Goal: Information Seeking & Learning: Learn about a topic

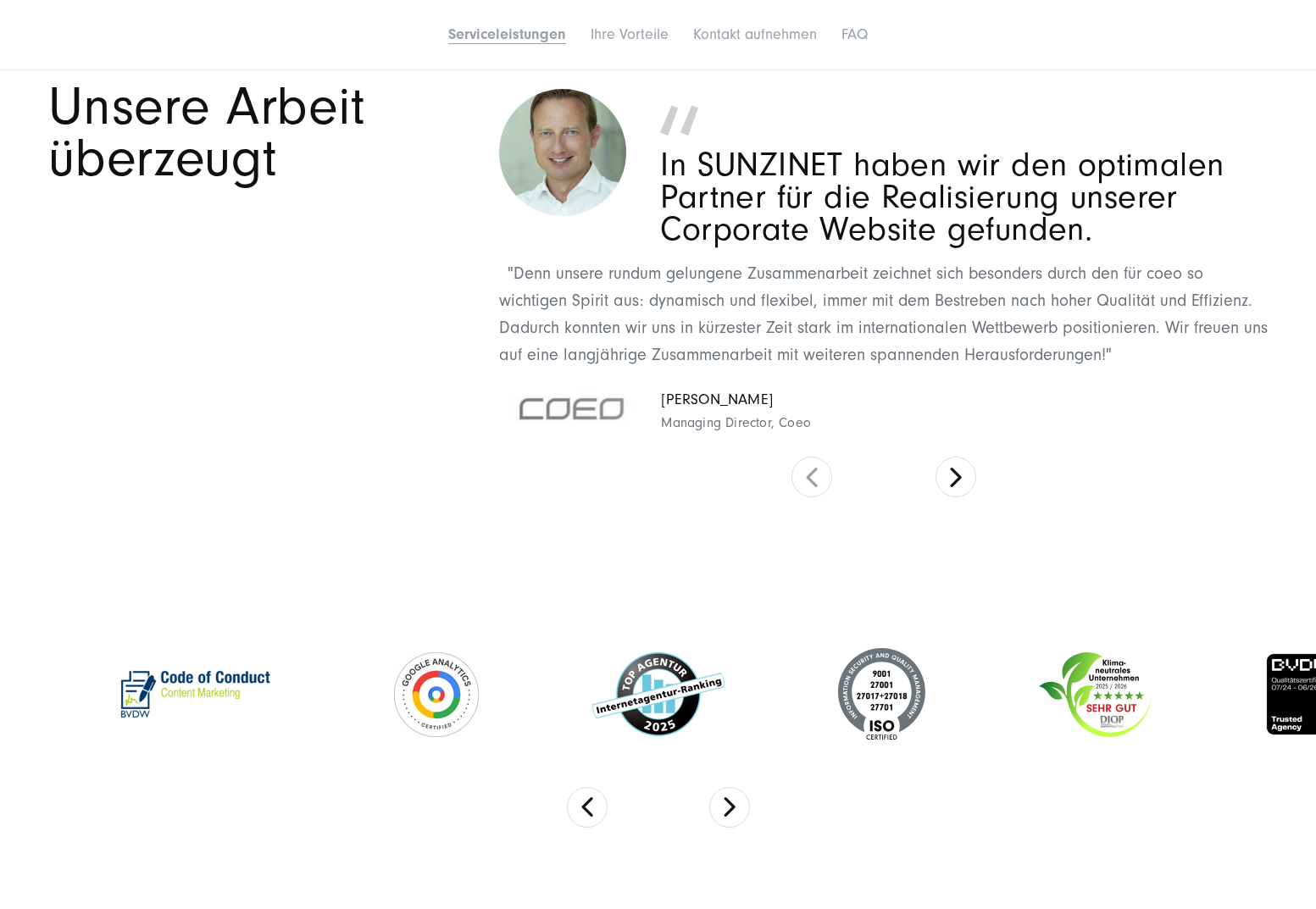
scroll to position [3351, 0]
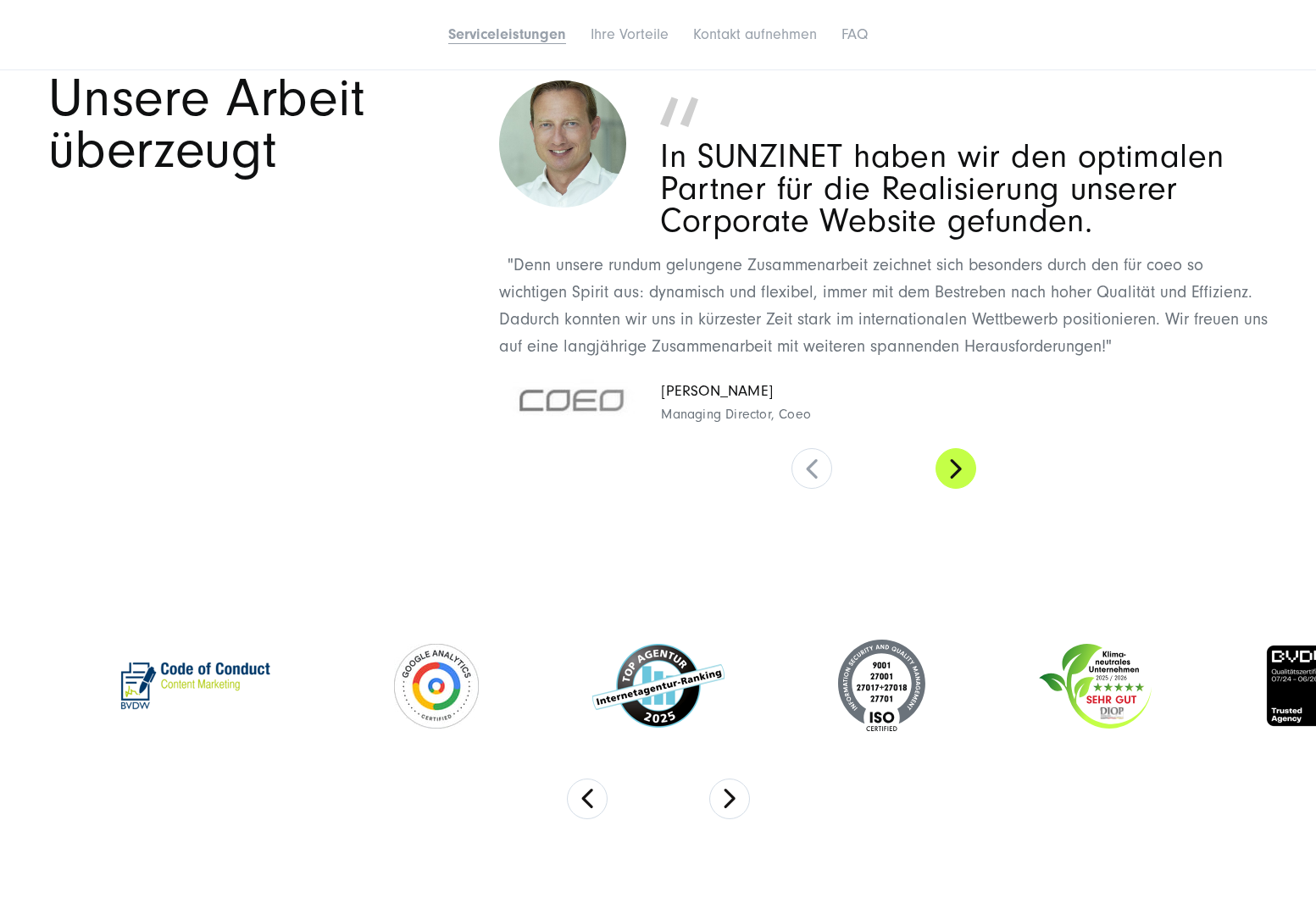
click at [937, 463] on button at bounding box center [956, 469] width 41 height 41
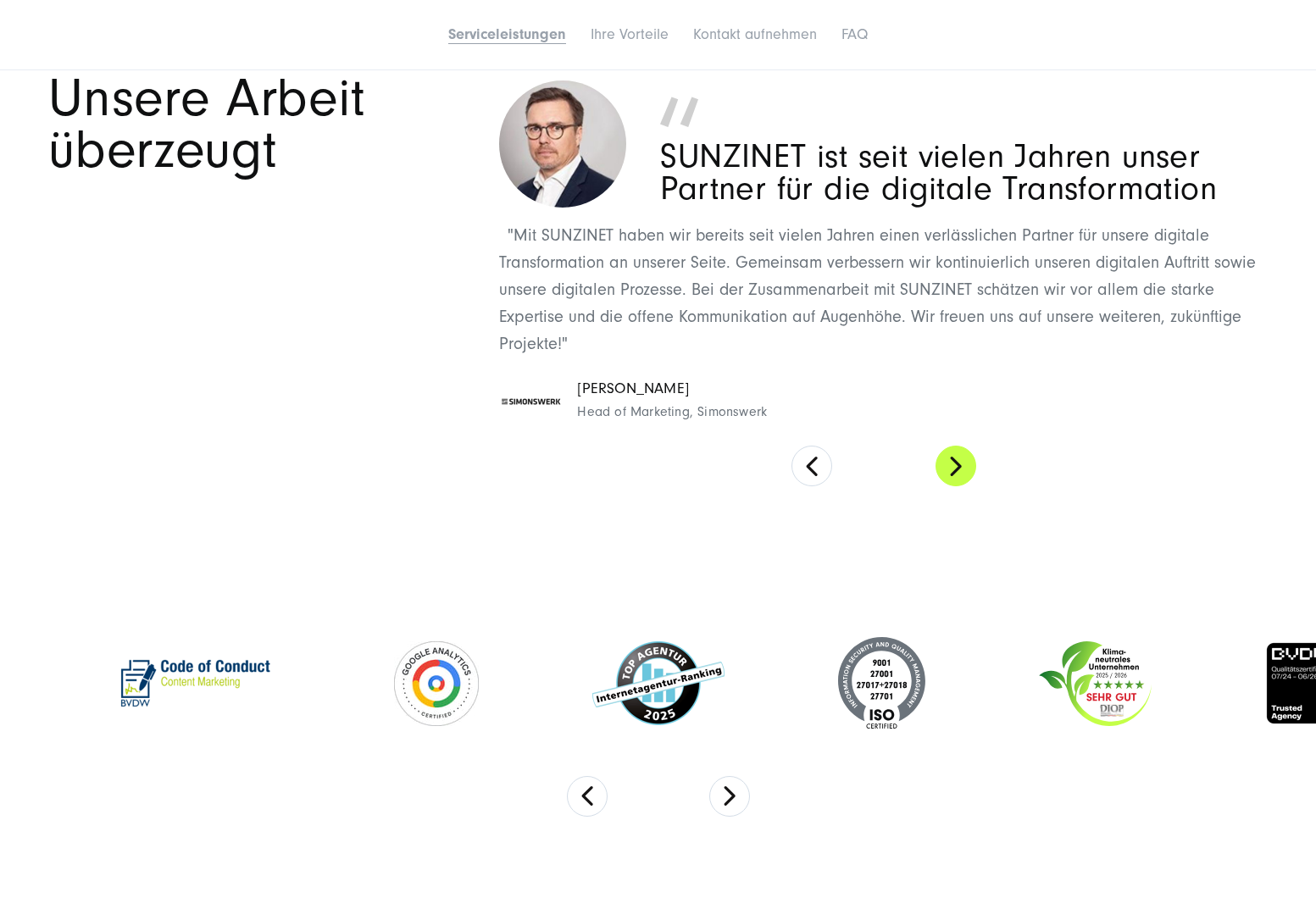
click at [937, 463] on button at bounding box center [956, 466] width 41 height 41
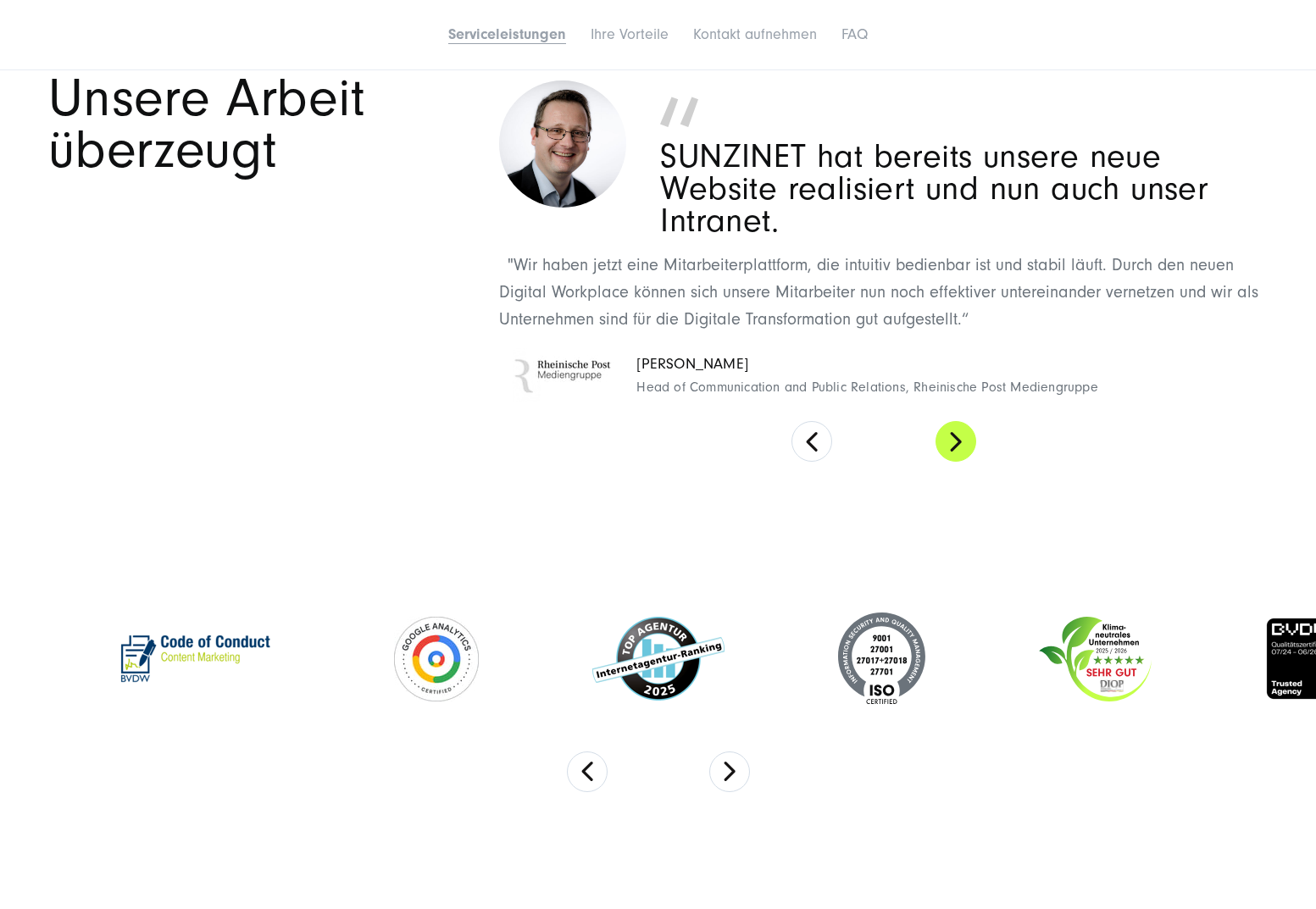
click at [937, 463] on section "Unsere Arbeit überzeugt In SUNZINET haben wir den optimalen Partner für die Rea…" at bounding box center [658, 266] width 1316 height 505
click at [962, 442] on button at bounding box center [956, 442] width 41 height 41
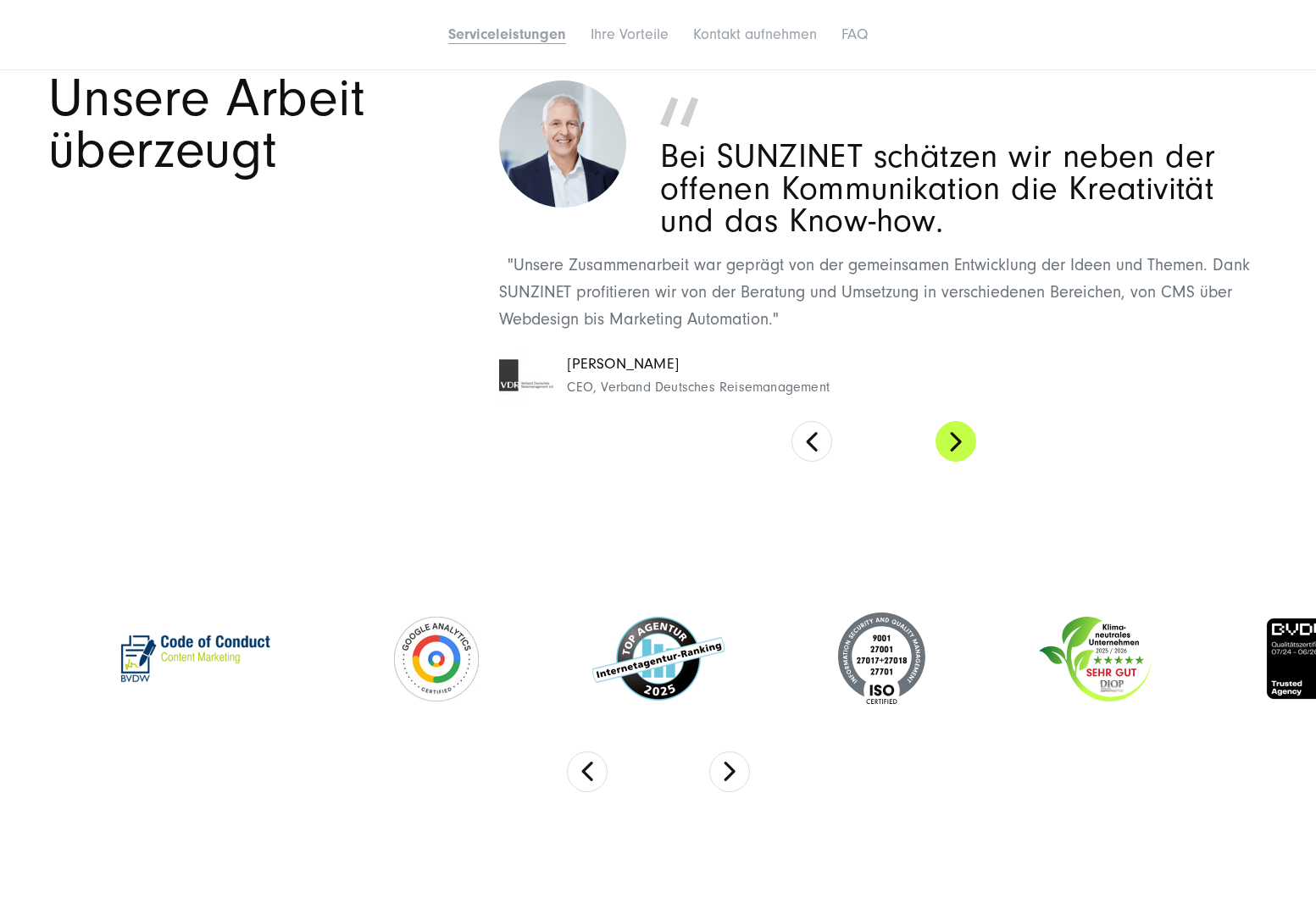
click at [962, 442] on button at bounding box center [956, 442] width 41 height 41
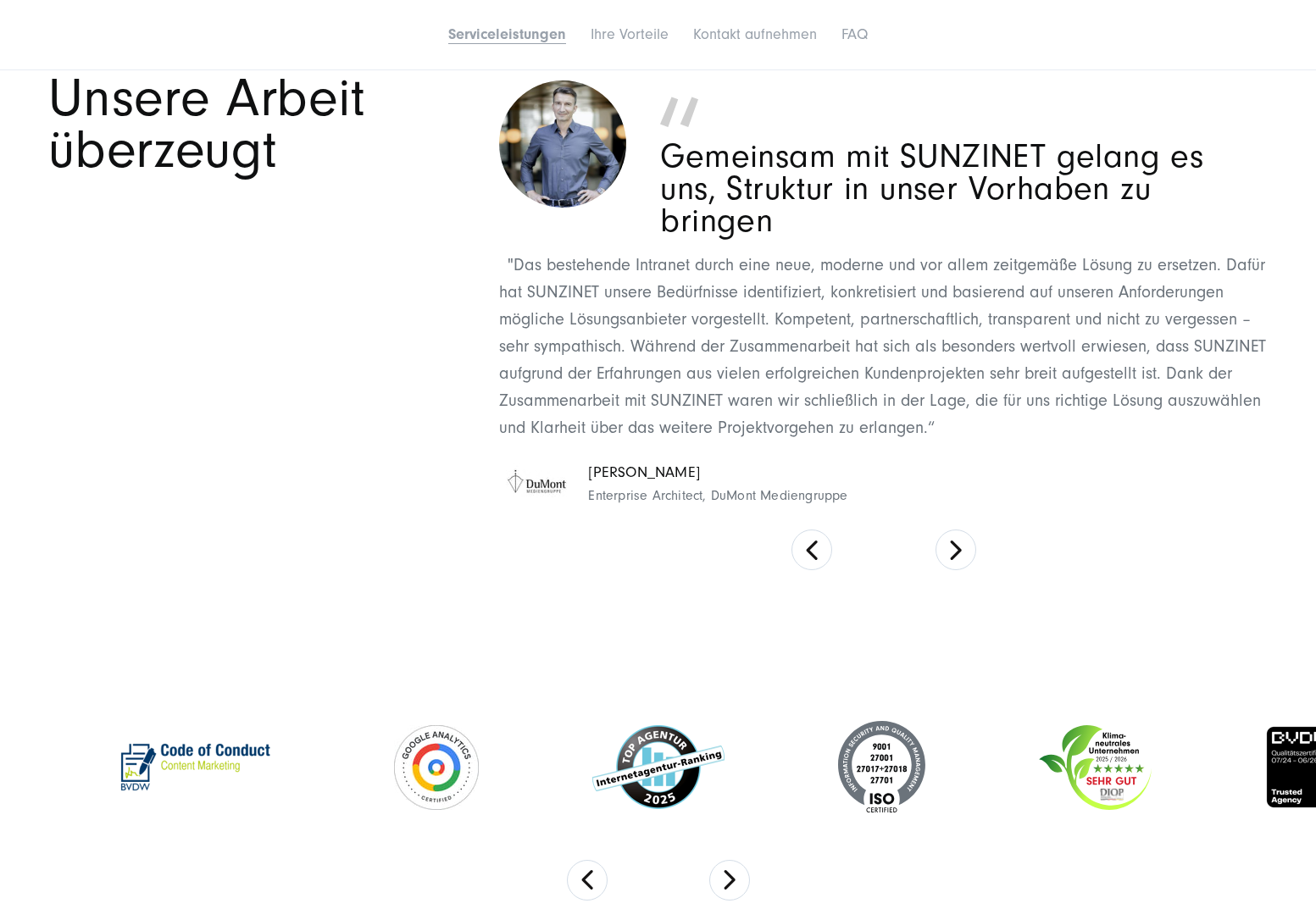
click at [962, 442] on blockquote ""Das bestehende Intranet durch eine neue, moderne und vor allem zeitgemäße Lösu…" at bounding box center [883, 381] width 769 height 260
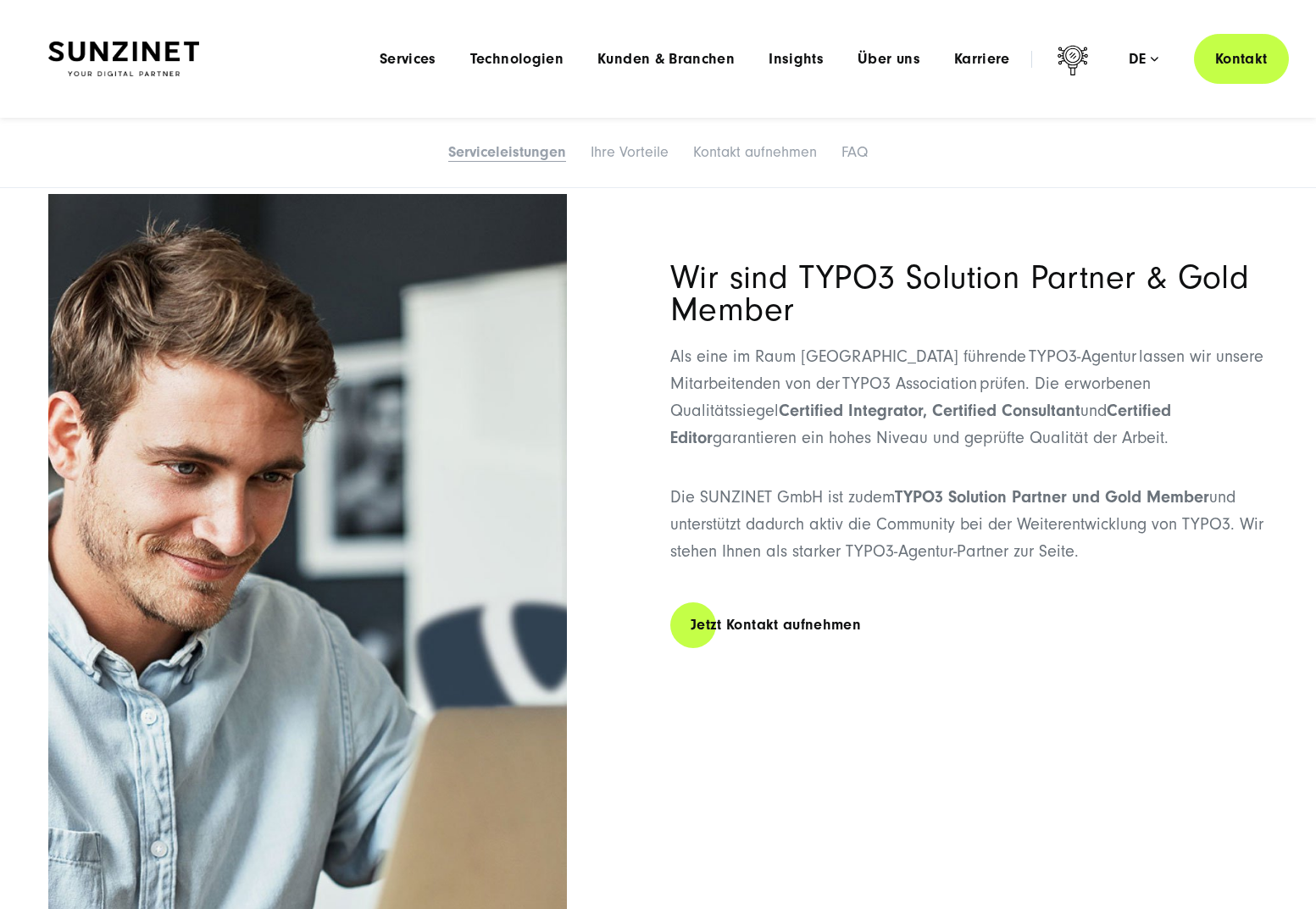
scroll to position [1575, 0]
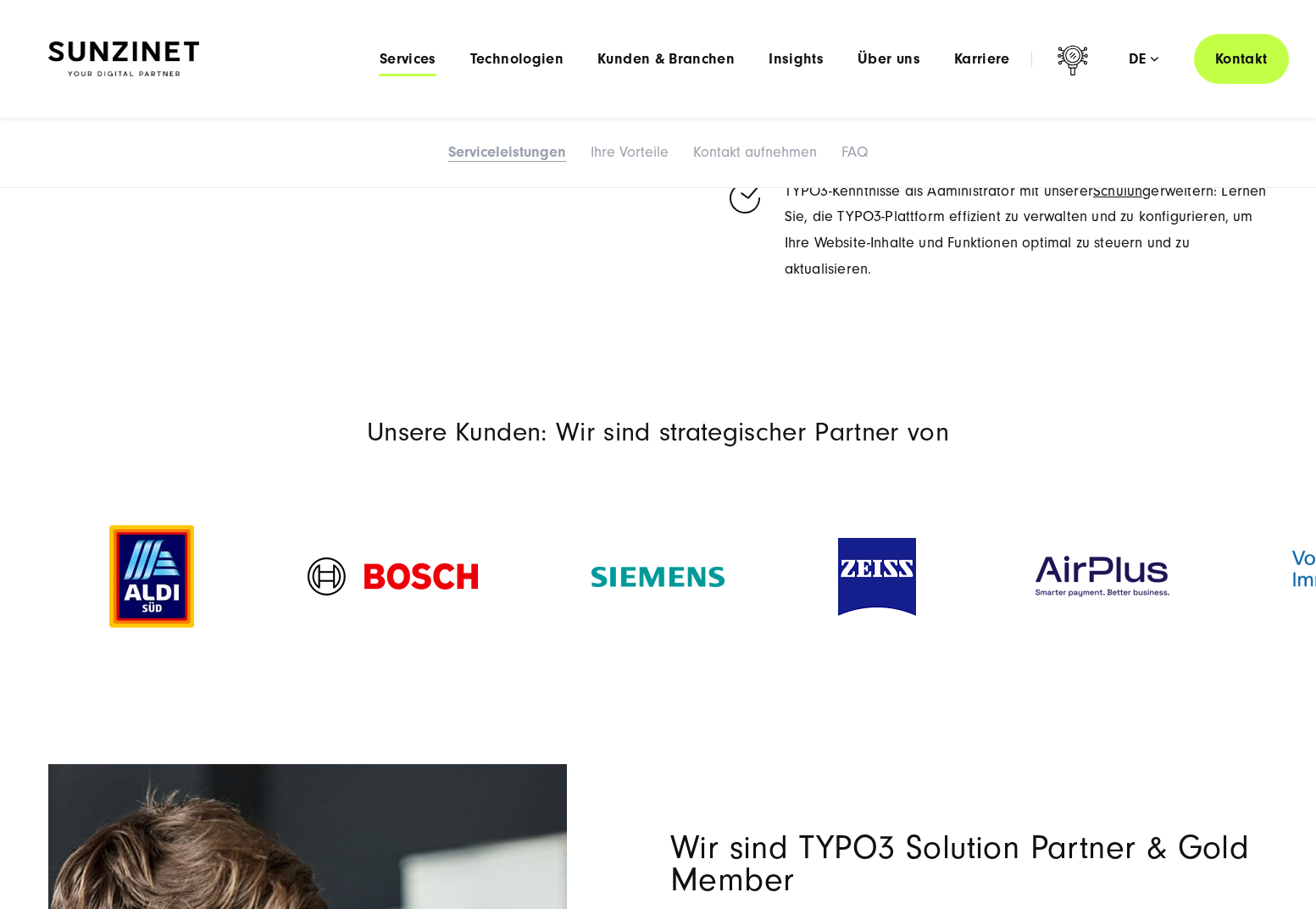
click at [410, 56] on span "Services" at bounding box center [408, 59] width 57 height 17
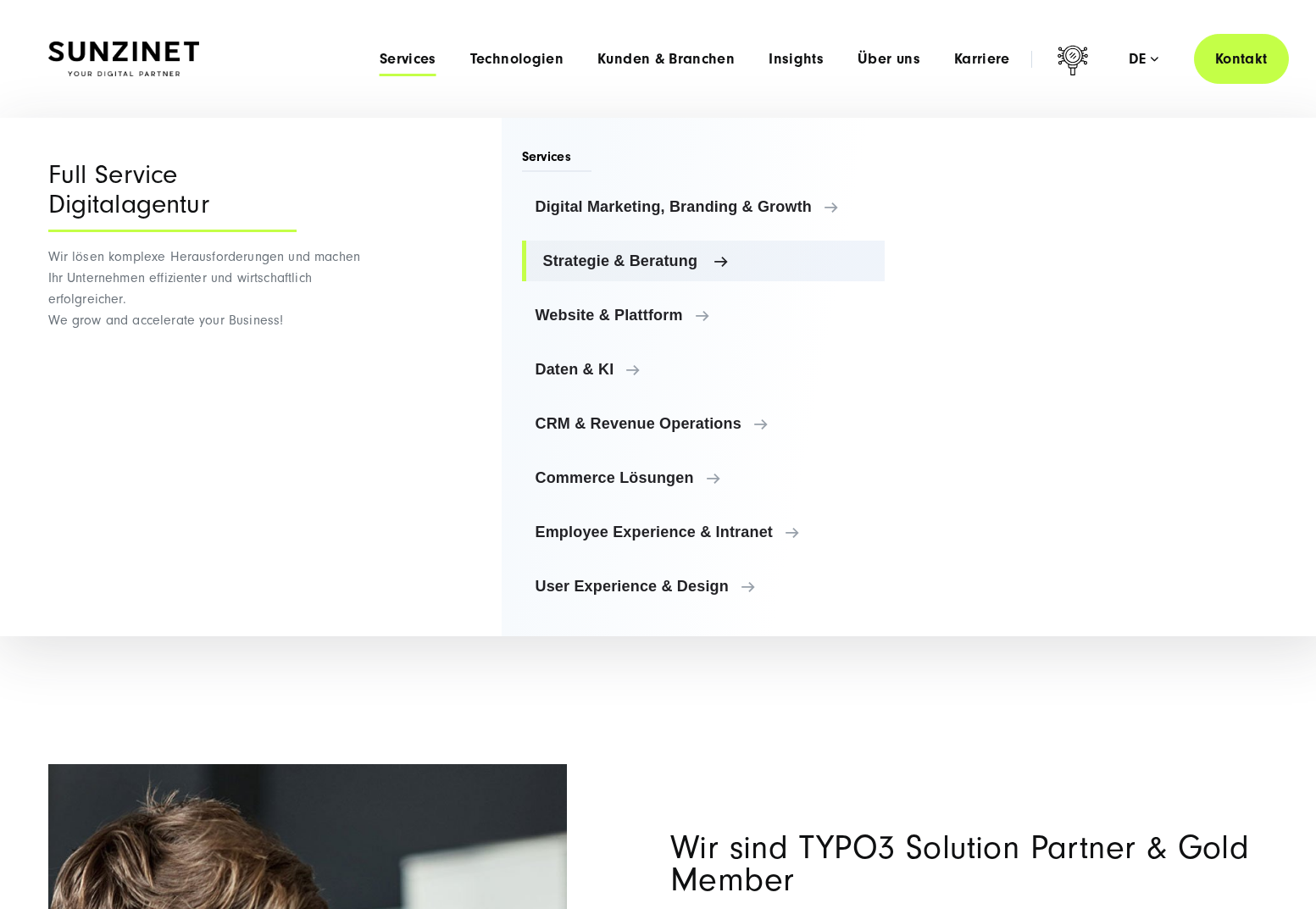
click at [639, 258] on span "Strategie & Beratung" at bounding box center [708, 261] width 329 height 17
click at [628, 316] on span "Website & Plattform" at bounding box center [708, 315] width 329 height 17
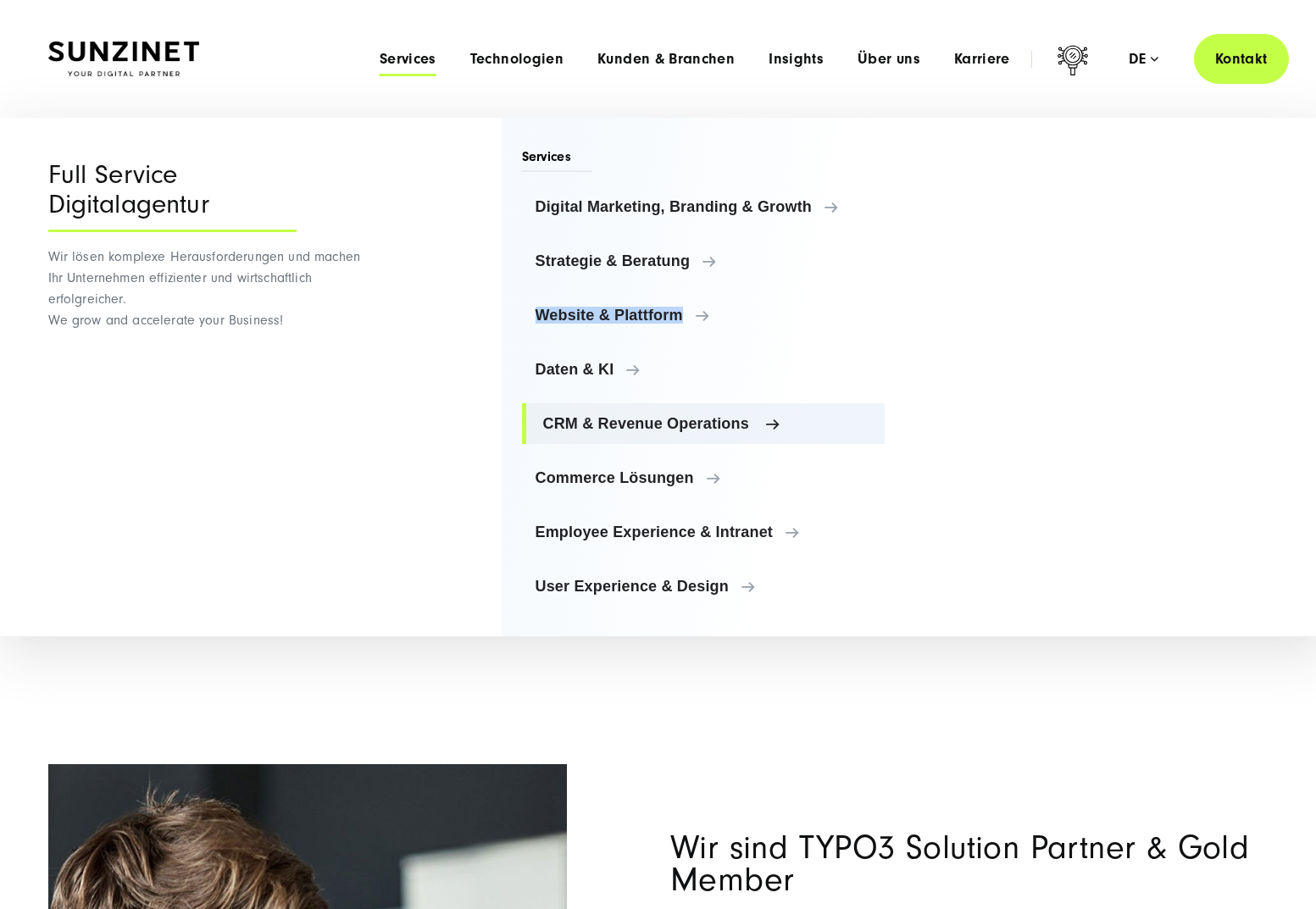
click at [611, 429] on span "CRM & Revenue Operations" at bounding box center [708, 423] width 329 height 17
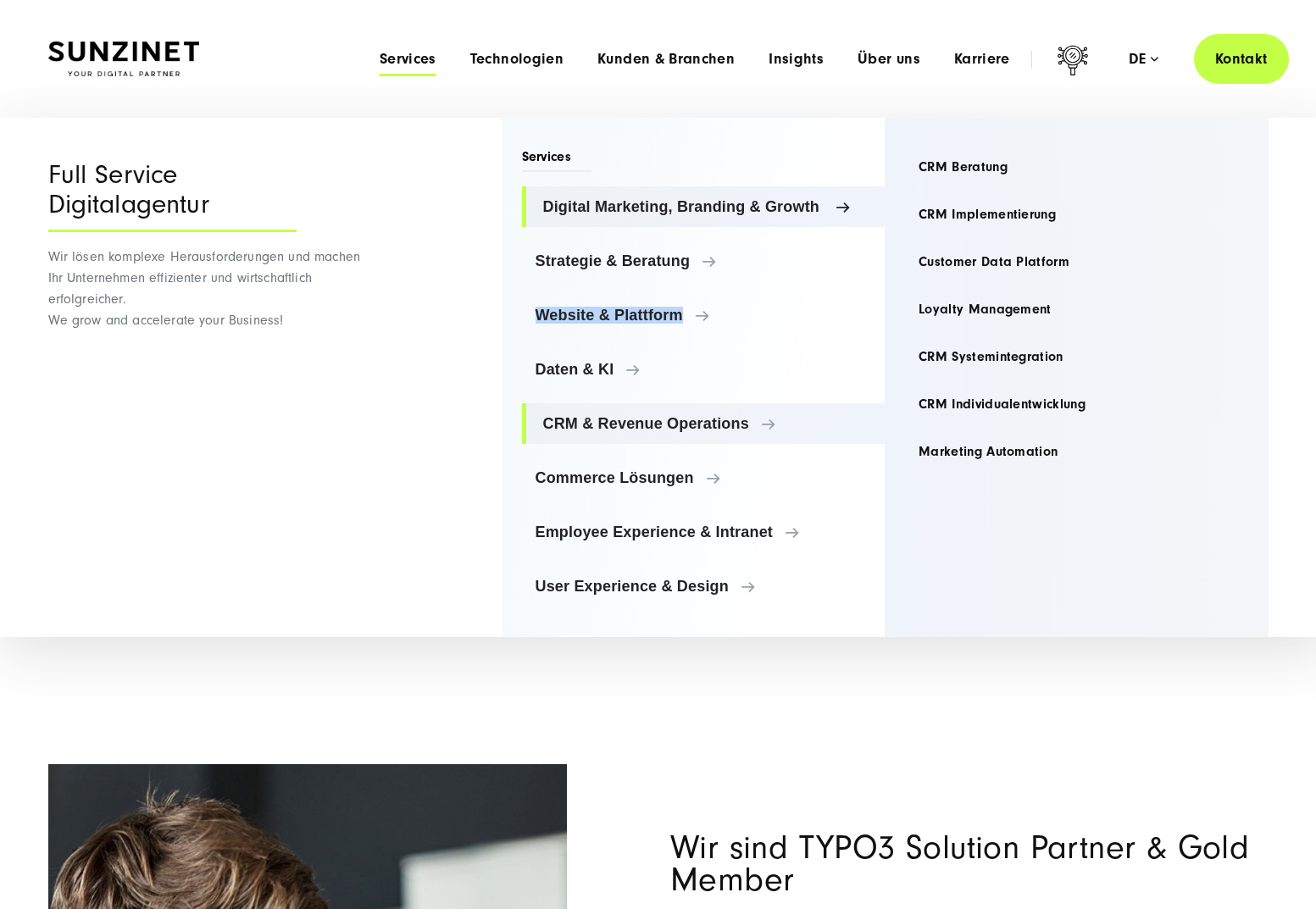
click at [642, 204] on span "Digital Marketing, Branding & Growth" at bounding box center [708, 206] width 329 height 17
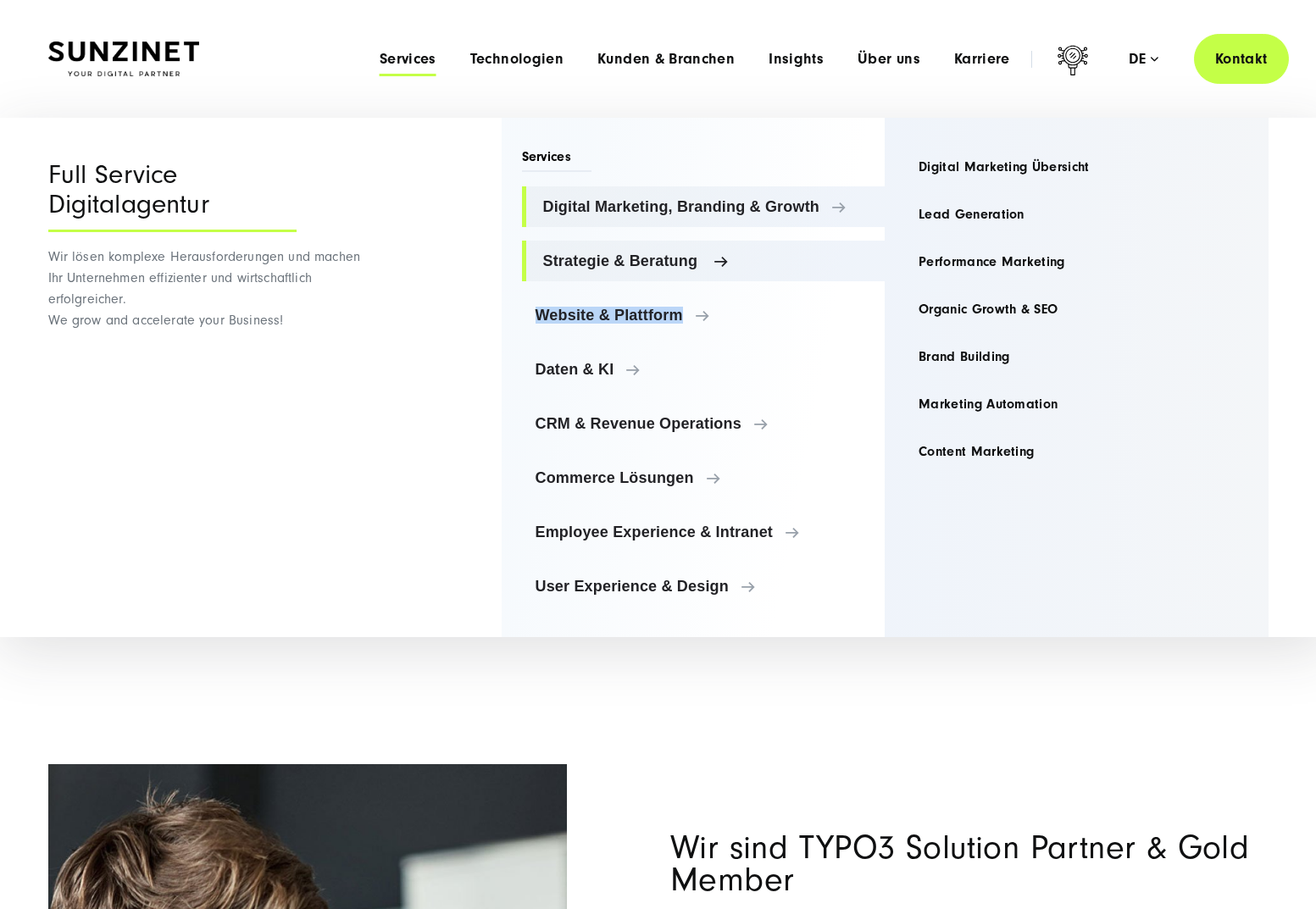
click at [638, 261] on span "Strategie & Beratung" at bounding box center [708, 261] width 329 height 17
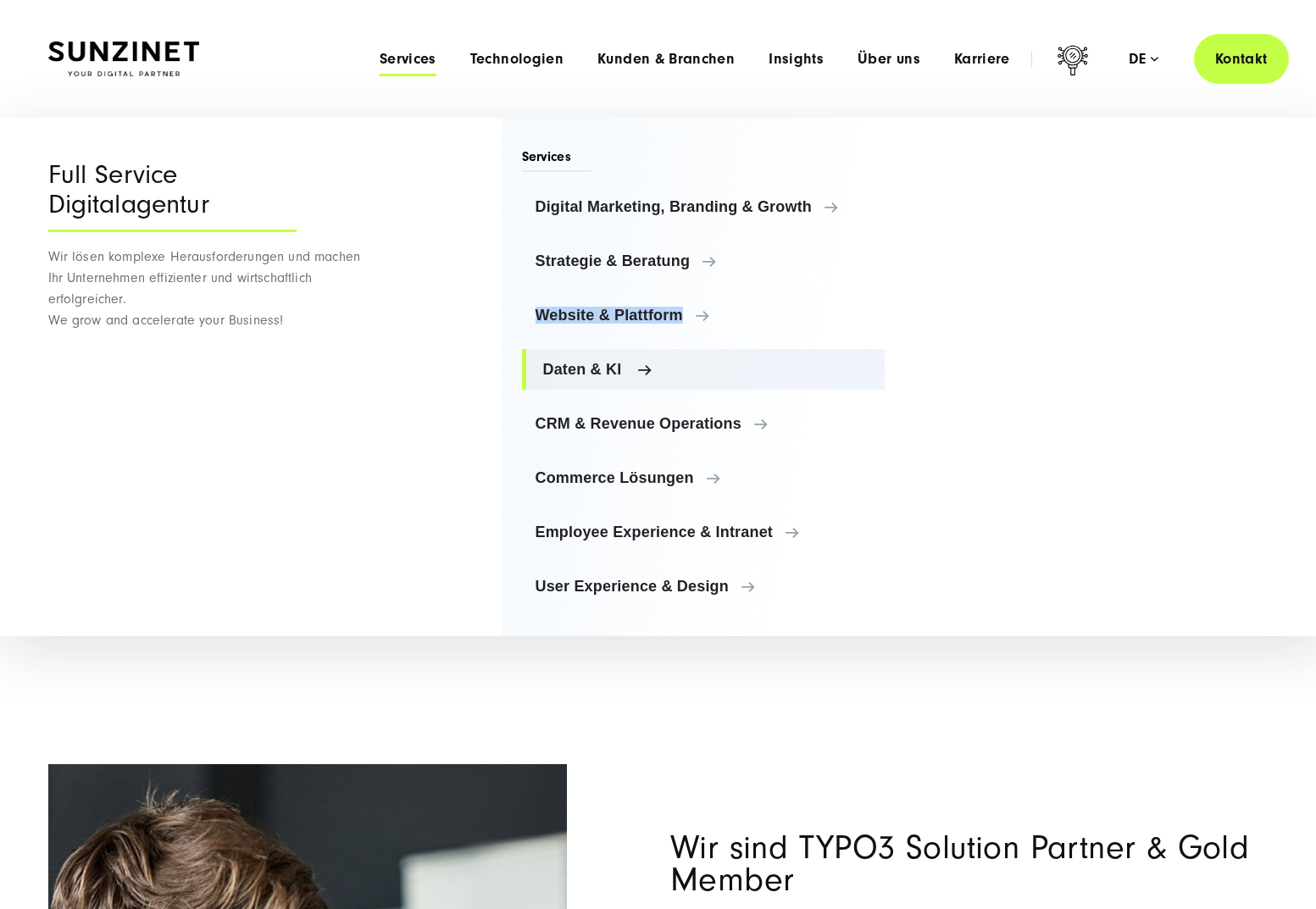
click at [620, 368] on span "Daten & KI" at bounding box center [708, 369] width 329 height 17
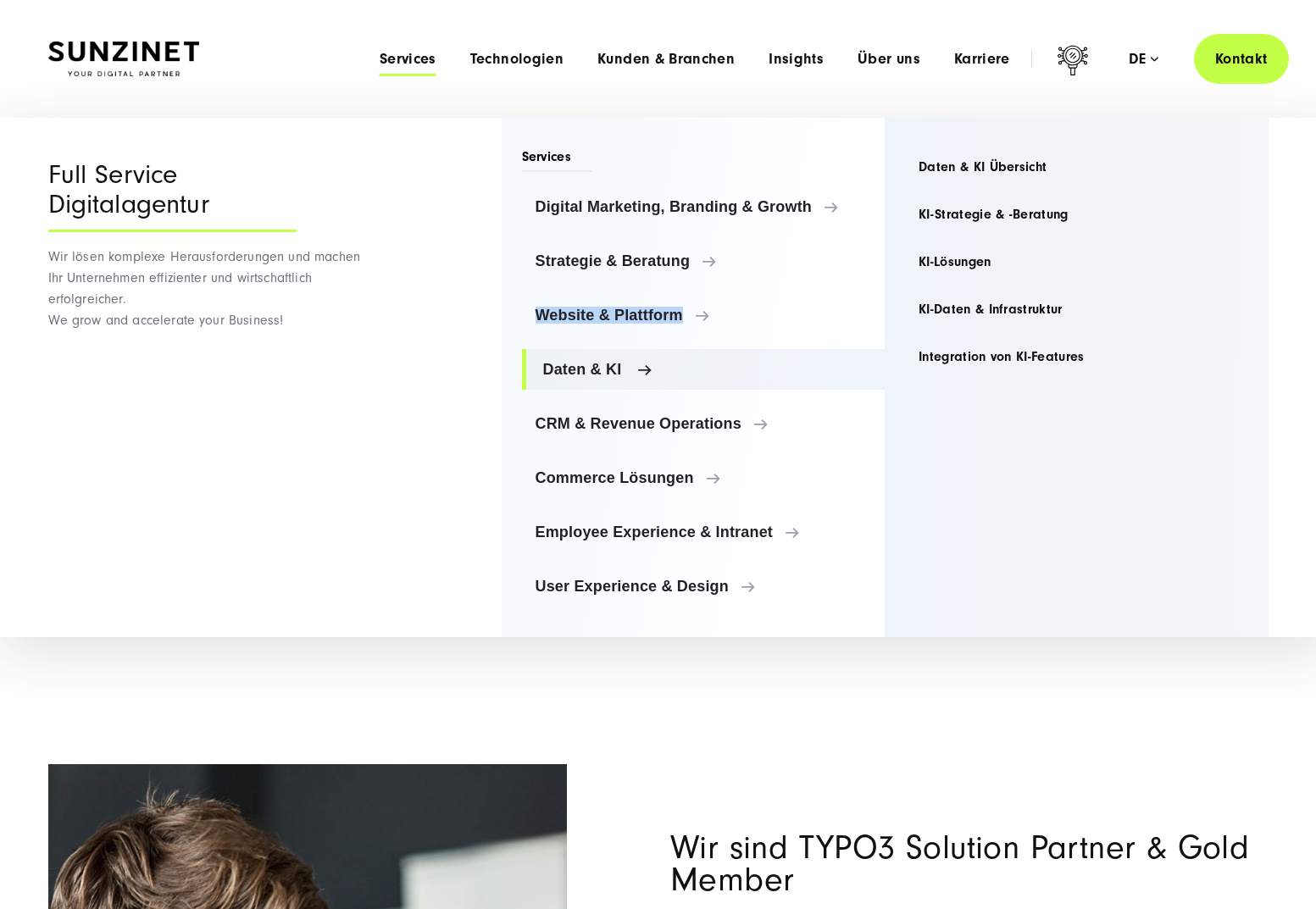
click at [620, 368] on span "Daten & KI" at bounding box center [708, 369] width 329 height 17
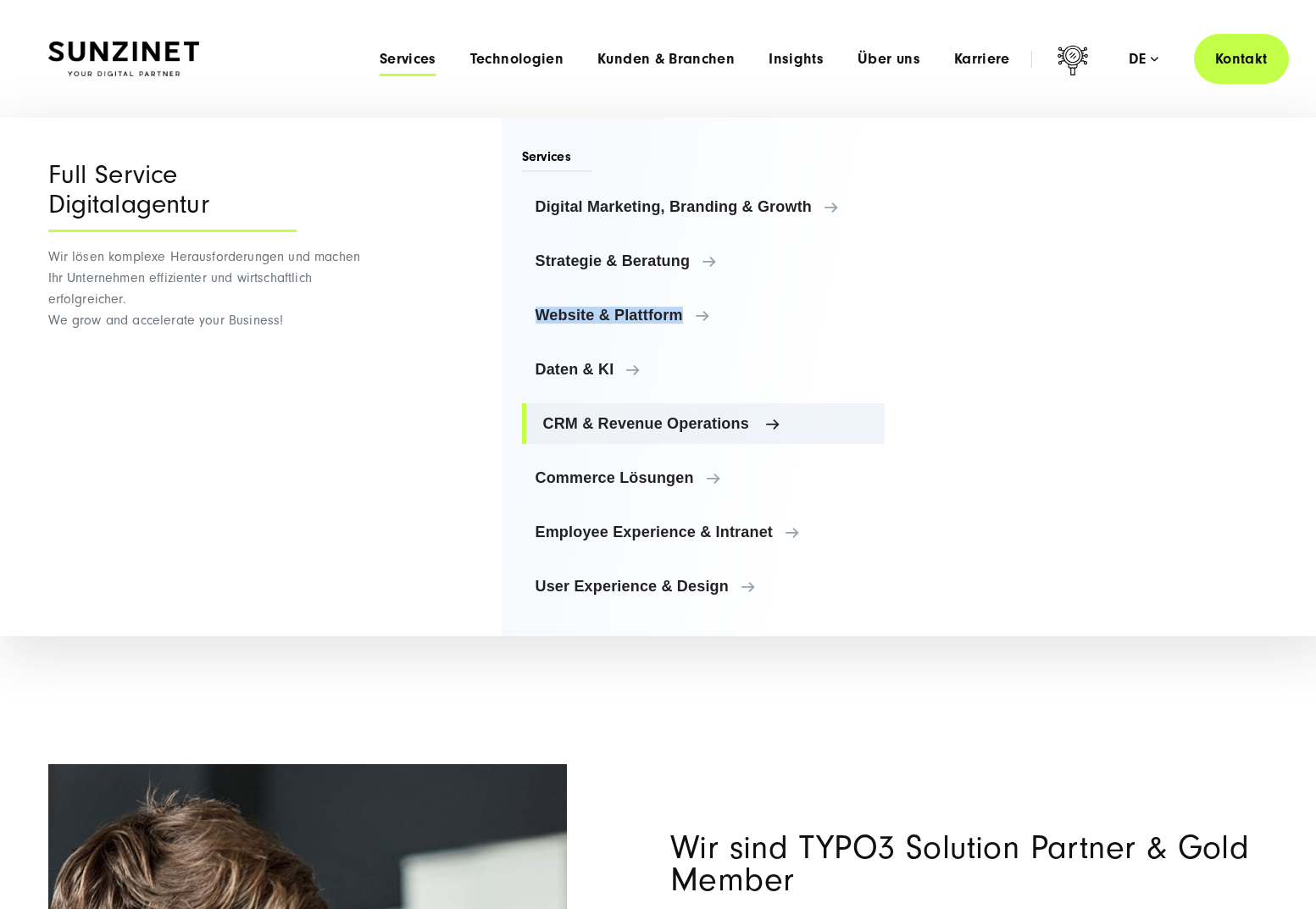
click at [614, 422] on span "CRM & Revenue Operations" at bounding box center [708, 423] width 329 height 17
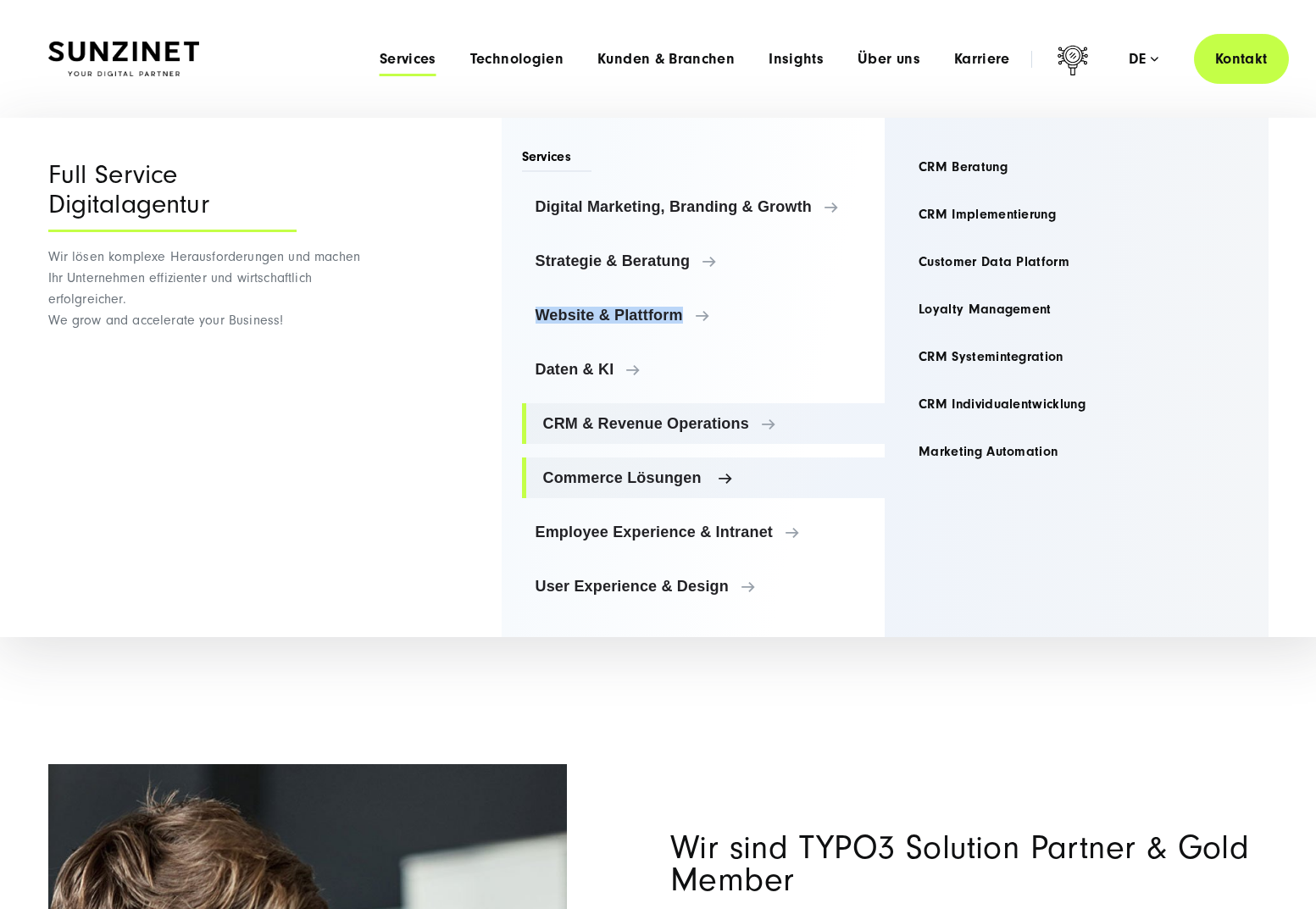
click at [629, 471] on span "Commerce Lösungen" at bounding box center [708, 477] width 329 height 17
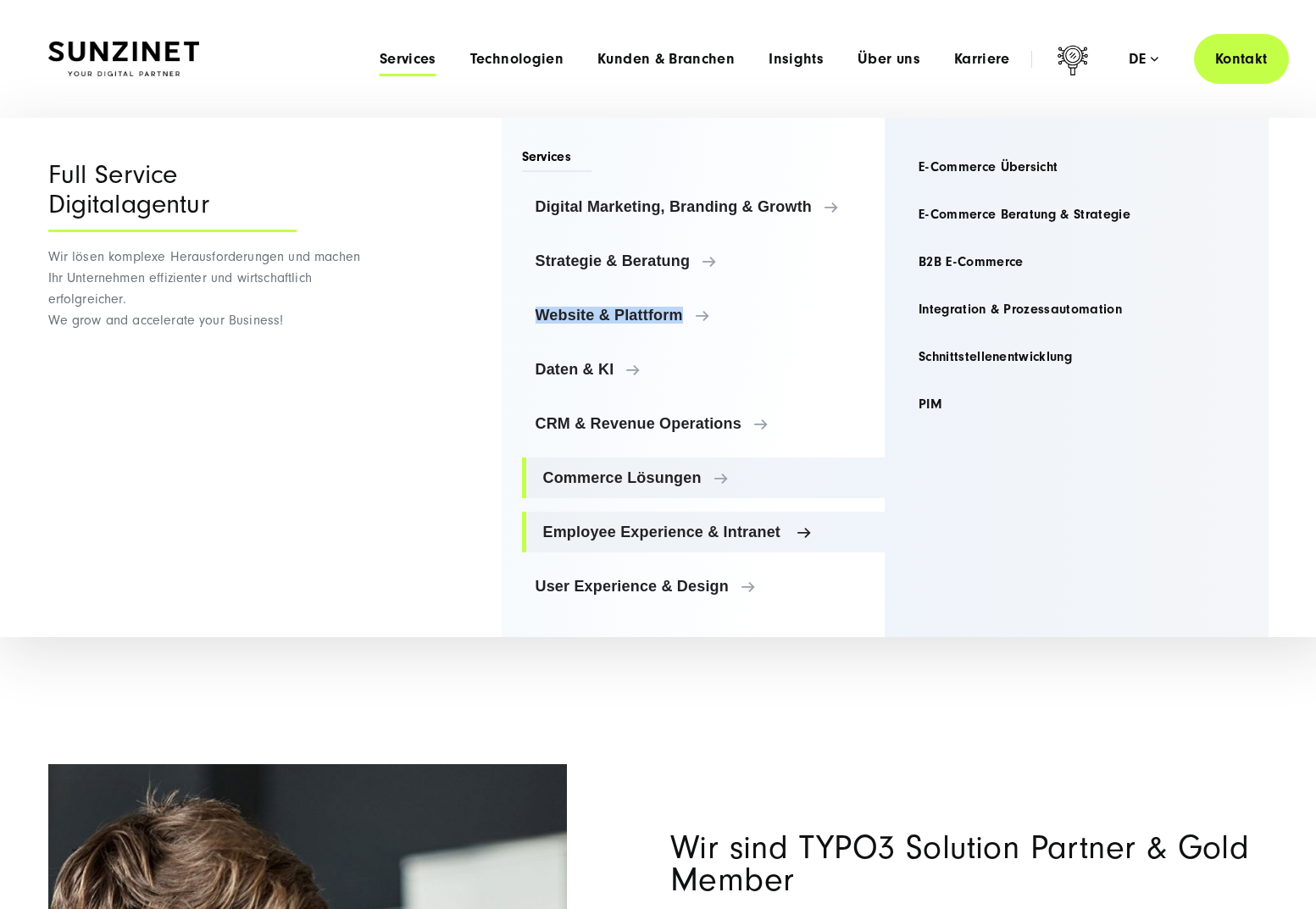
click at [631, 512] on link "Employee Experience & Intranet" at bounding box center [704, 533] width 364 height 41
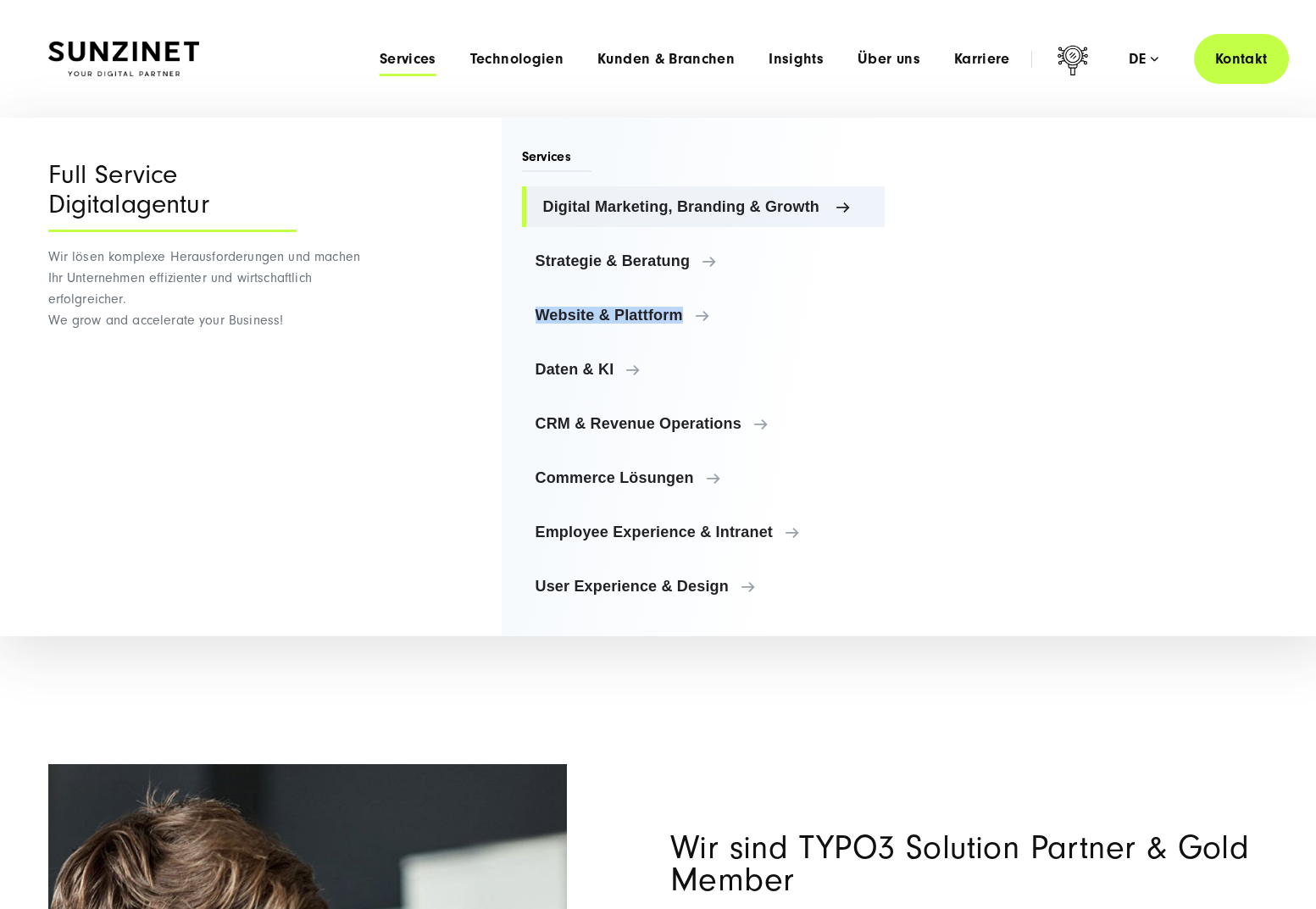
click at [672, 204] on span "Digital Marketing, Branding & Growth" at bounding box center [708, 206] width 329 height 17
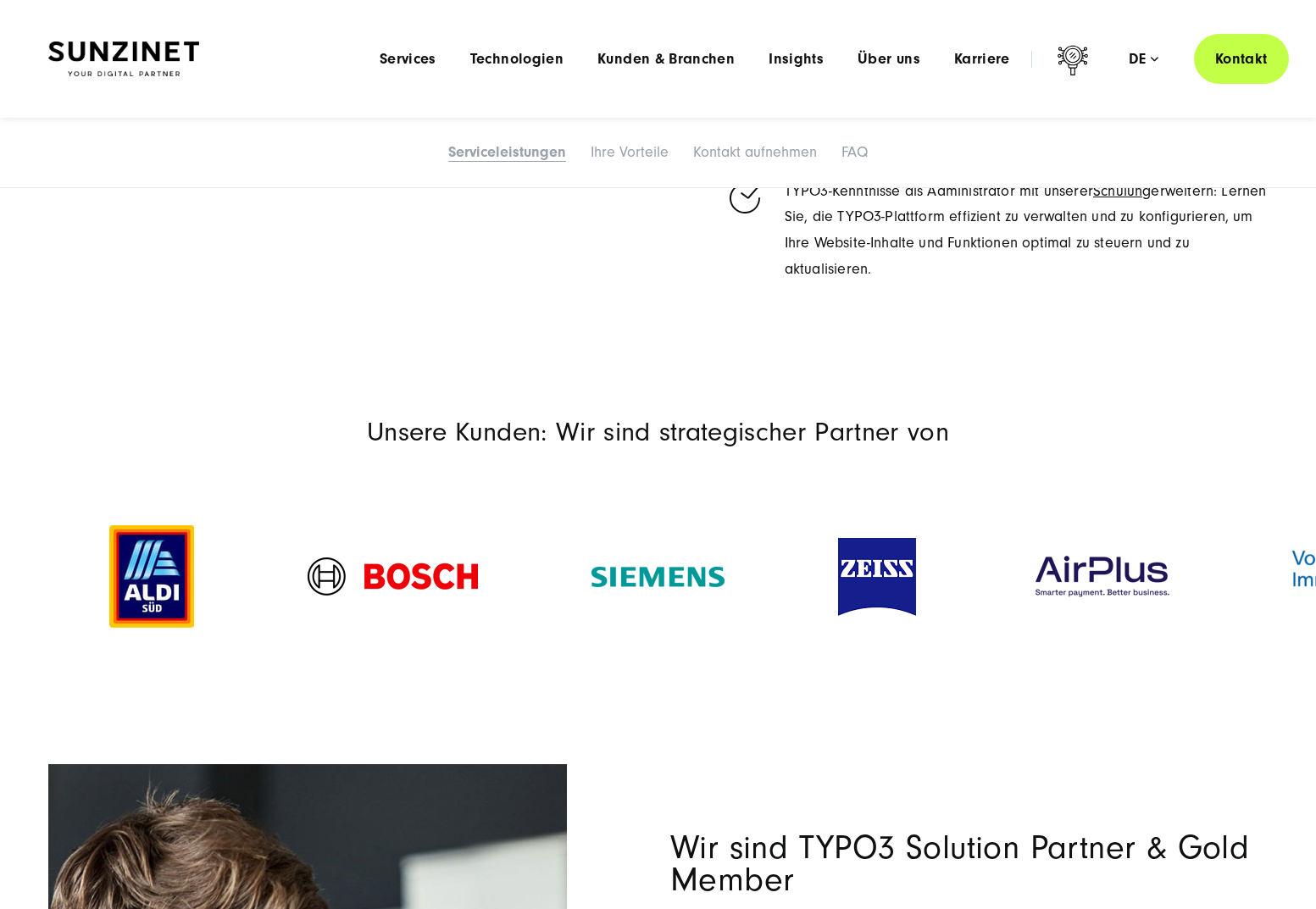
click at [461, 691] on section "Unsere Kunden: Wir sind strategischer Partner von" at bounding box center [658, 552] width 1316 height 357
click at [524, 63] on span "Technologien" at bounding box center [517, 59] width 93 height 17
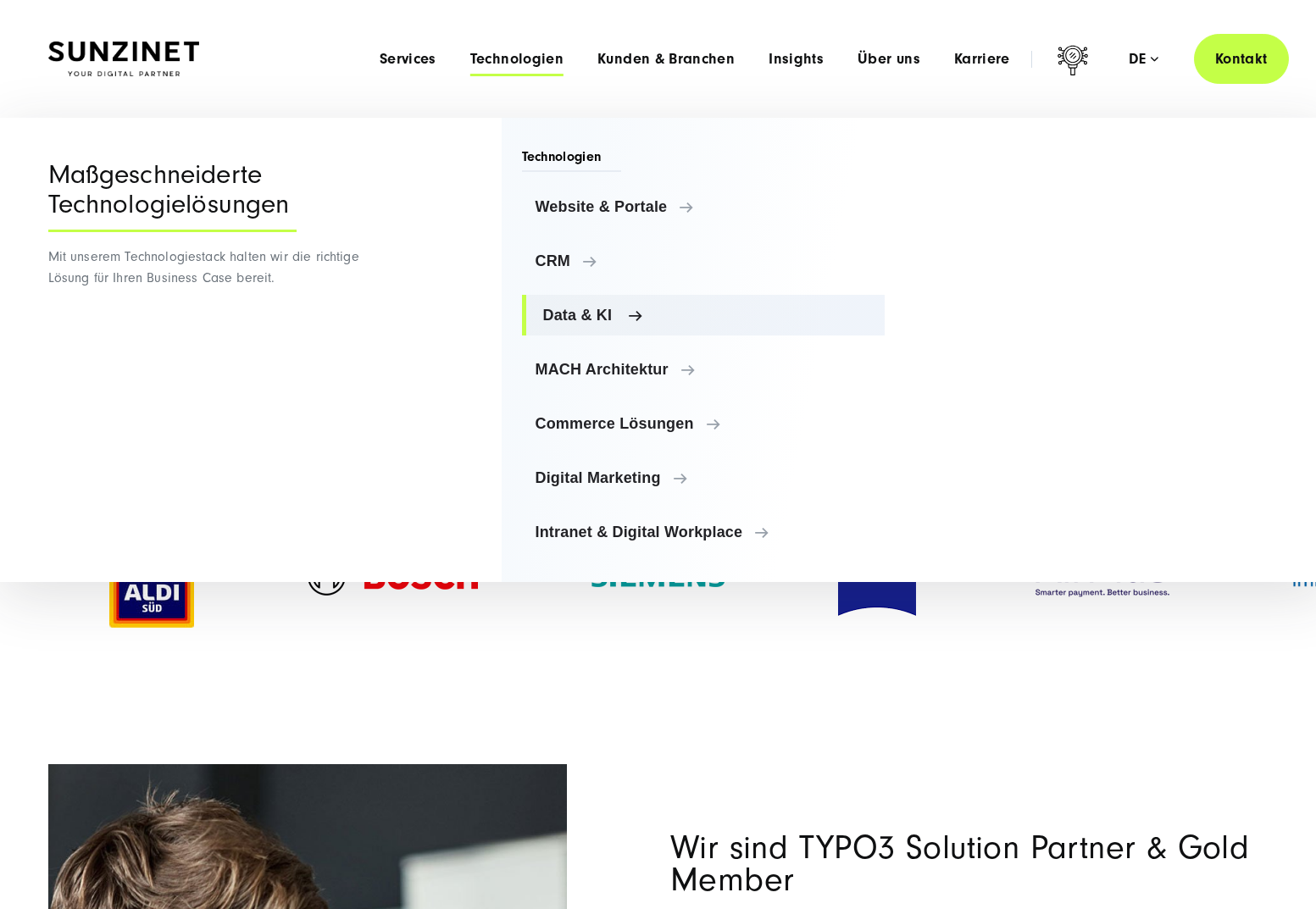
click at [606, 322] on span "Data & KI" at bounding box center [708, 315] width 329 height 17
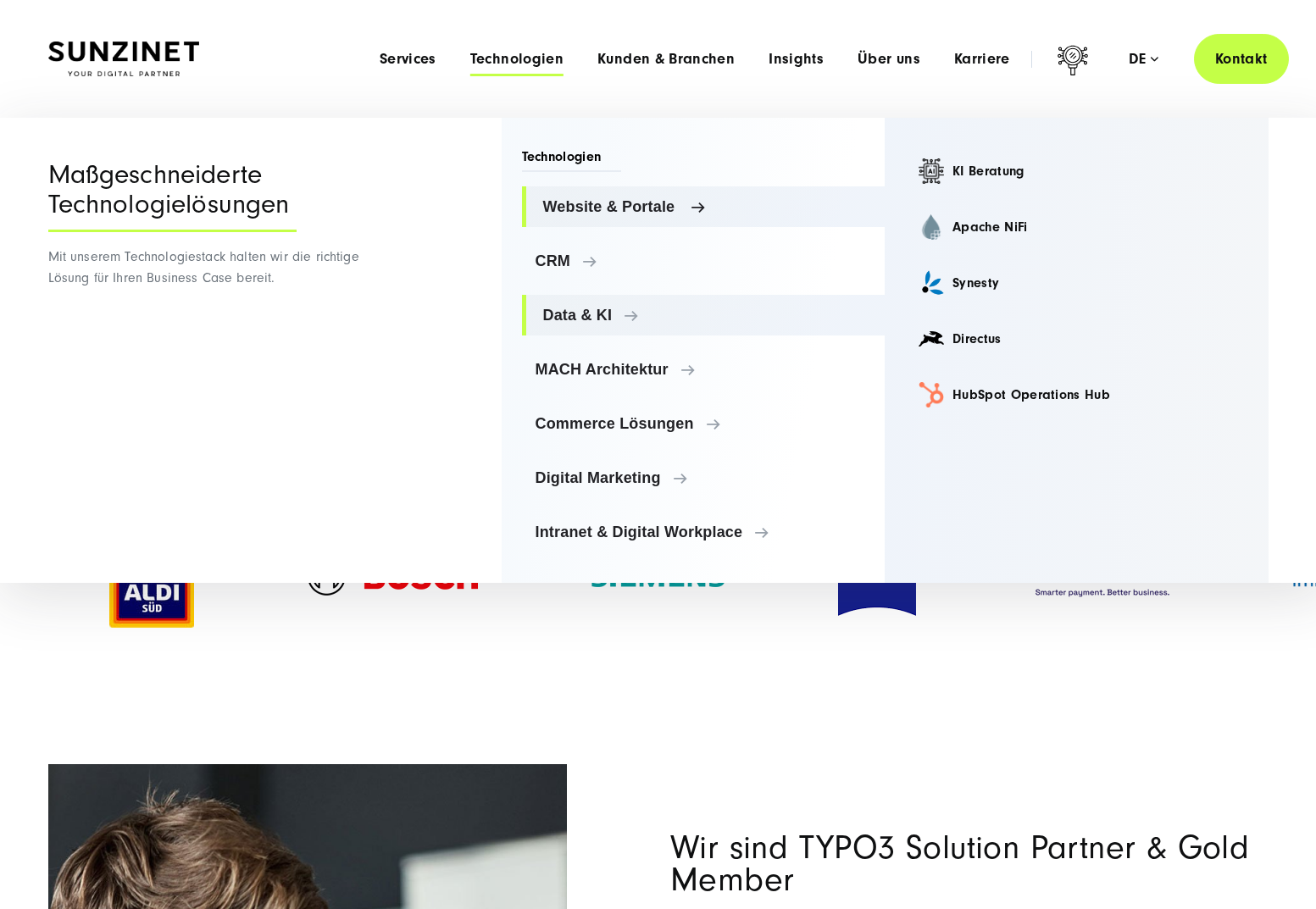
click at [619, 198] on span "Website & Portale" at bounding box center [708, 206] width 329 height 17
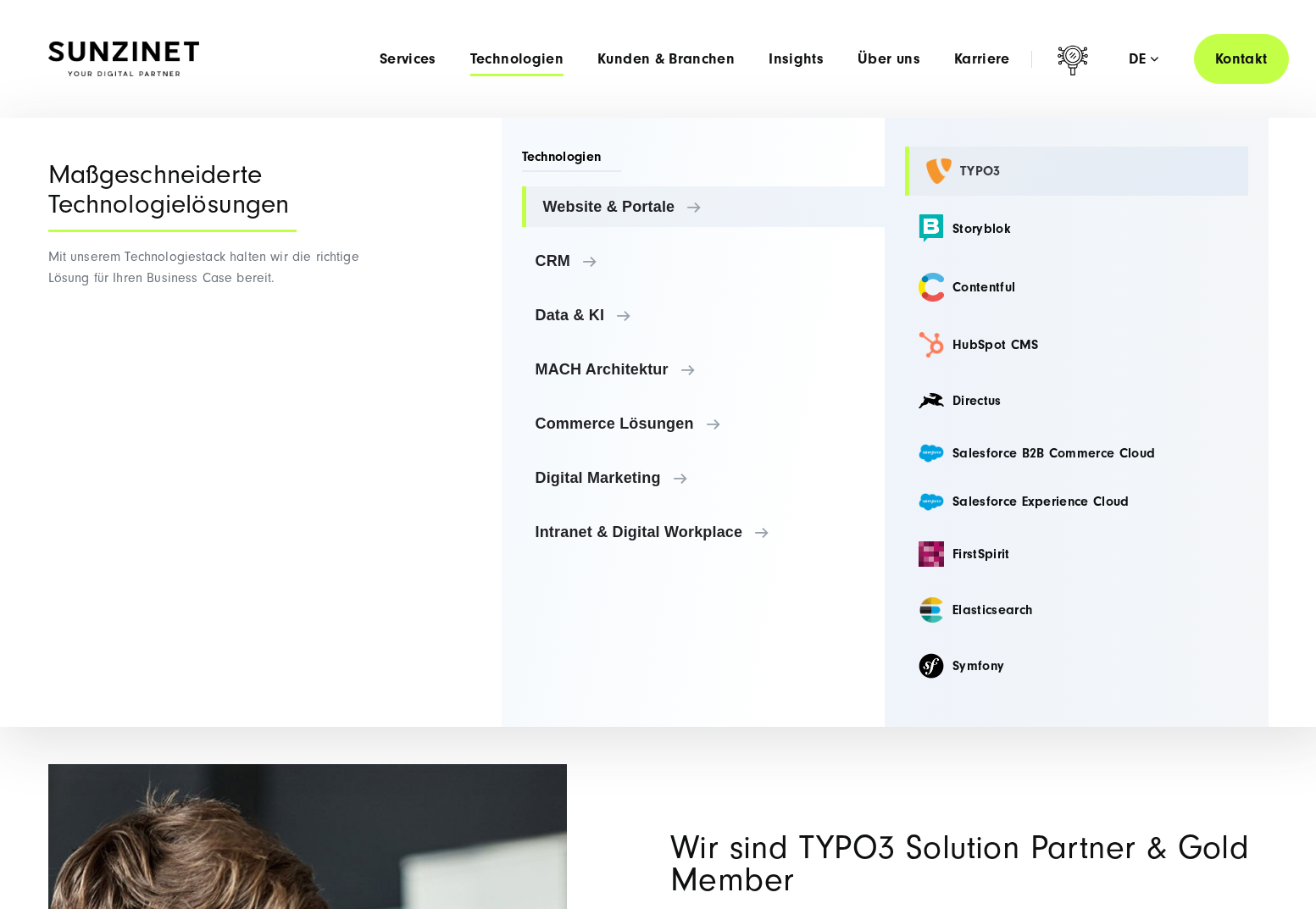
click at [969, 164] on link "TYPO3" at bounding box center [1077, 171] width 343 height 50
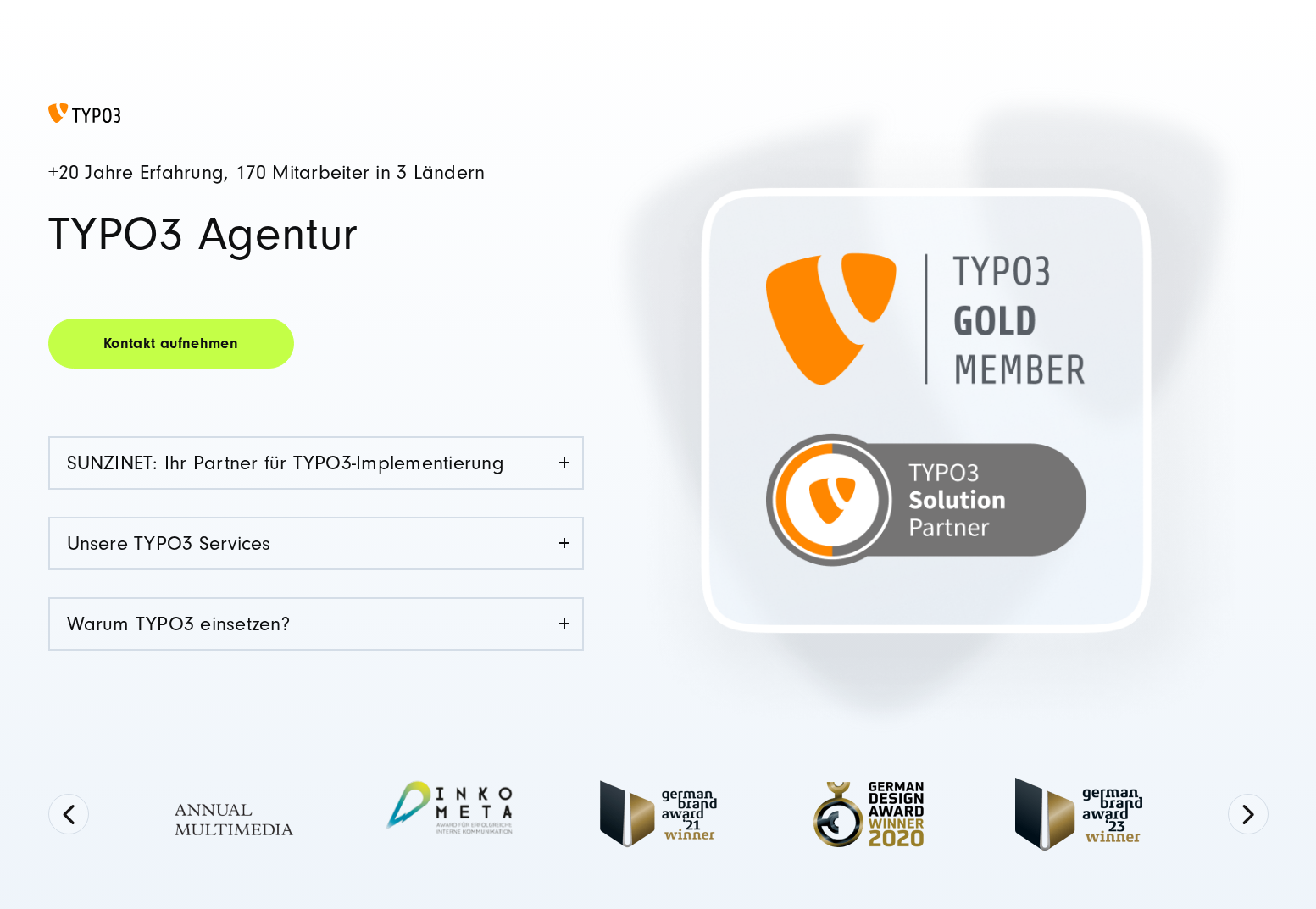
scroll to position [165, 0]
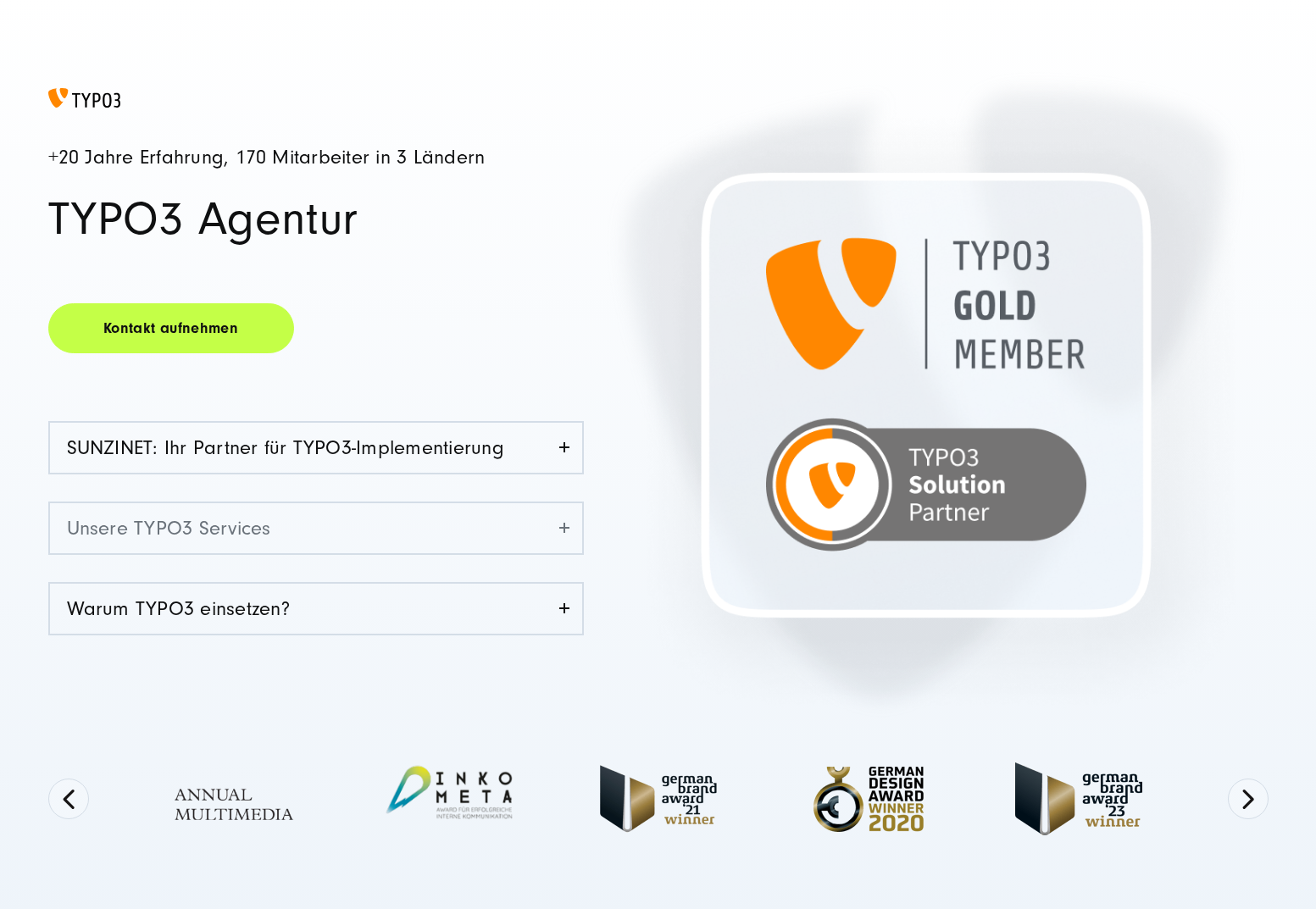
click at [476, 534] on link "Unsere TYPO3 Services" at bounding box center [317, 529] width 533 height 50
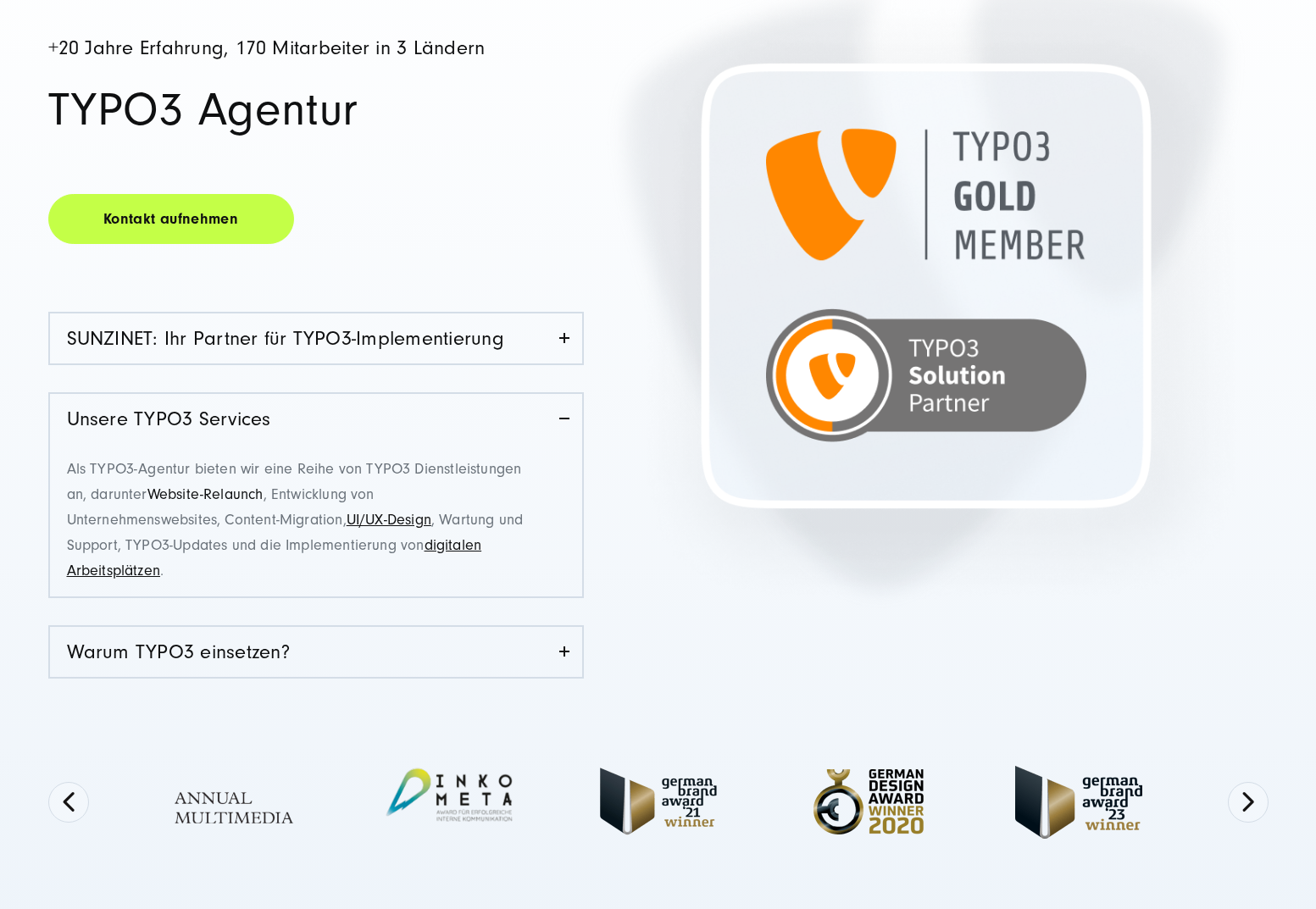
scroll to position [315, 0]
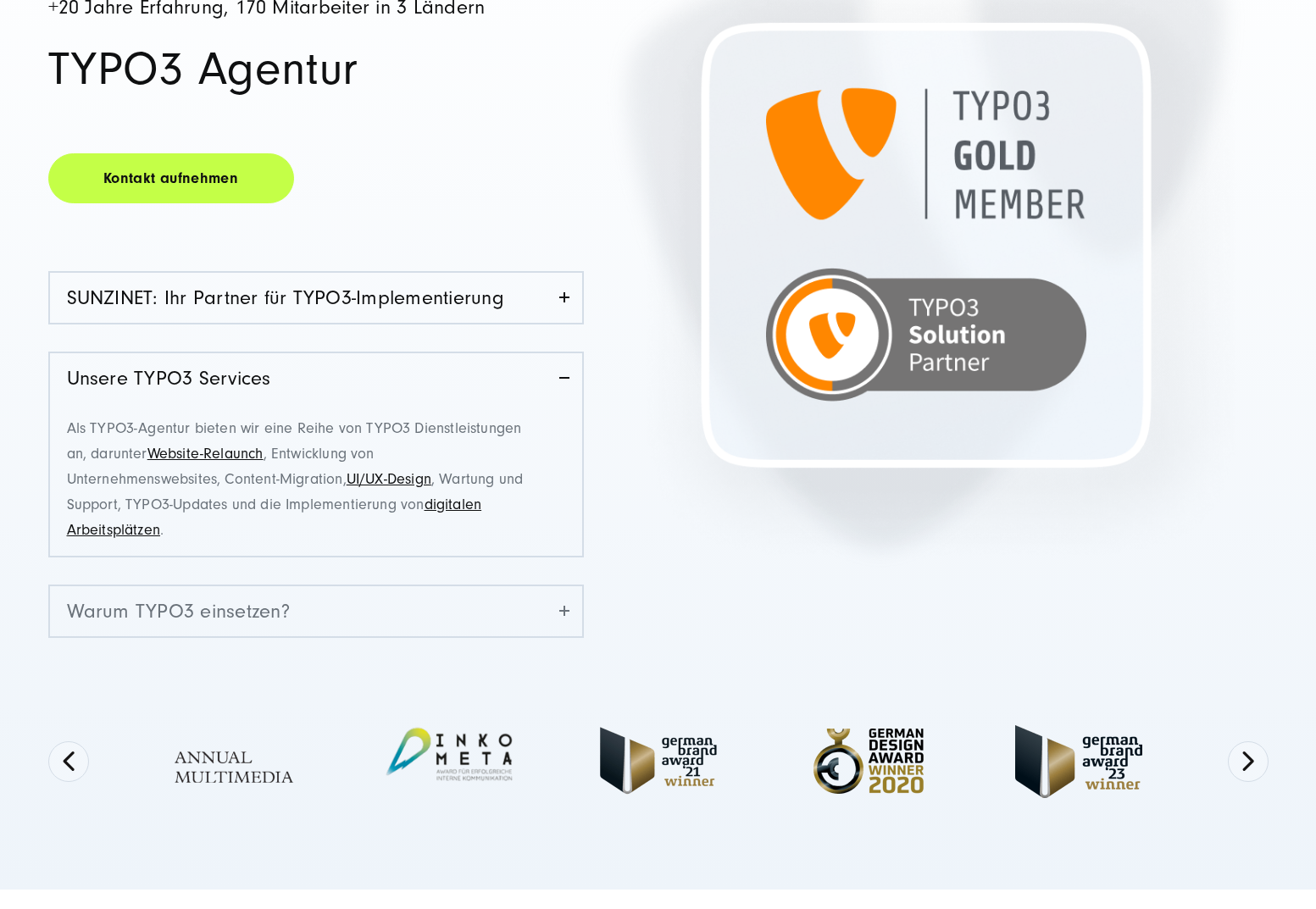
click at [263, 601] on link "Warum TYPO3 einsetzen?" at bounding box center [317, 612] width 533 height 50
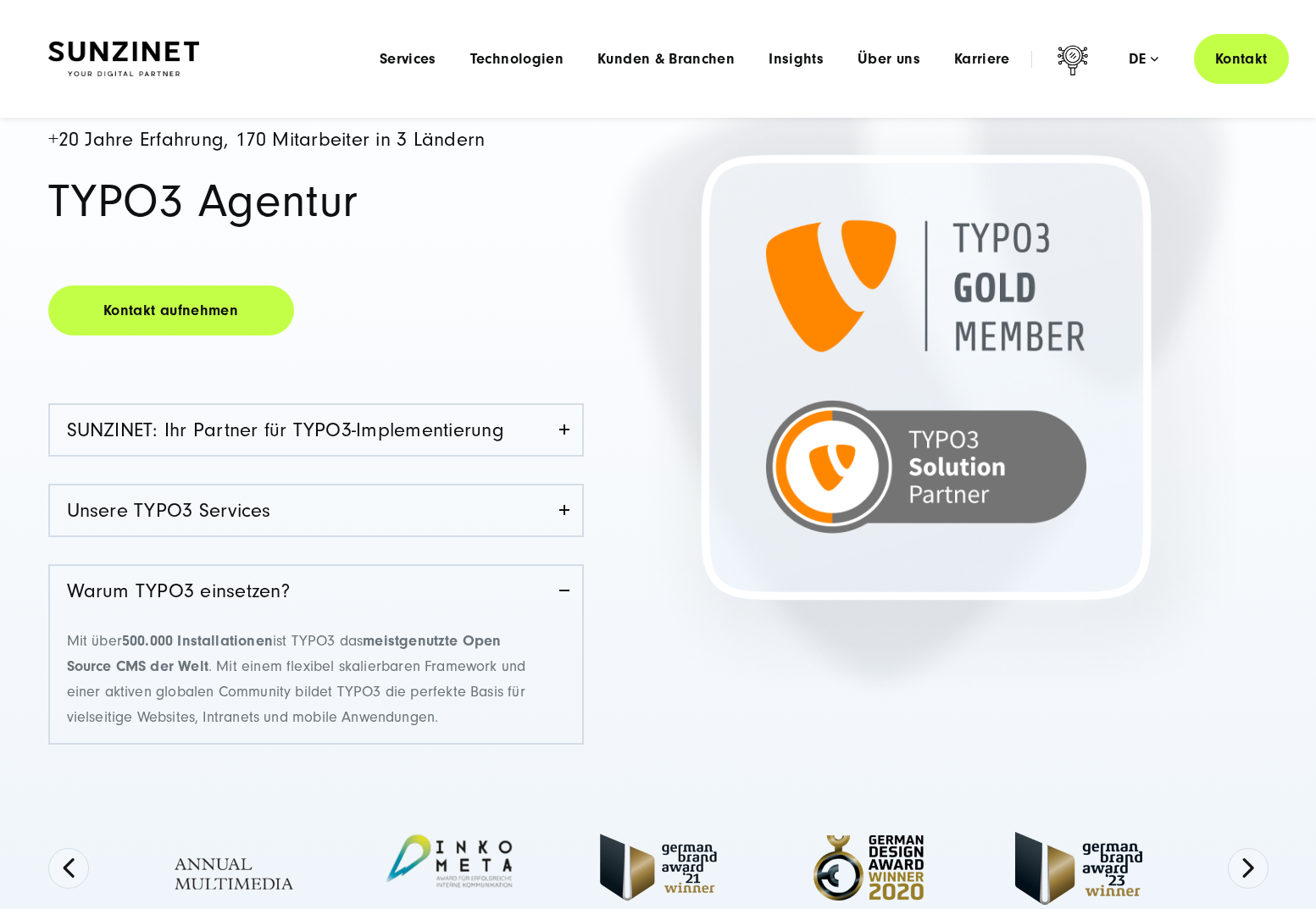
scroll to position [157, 0]
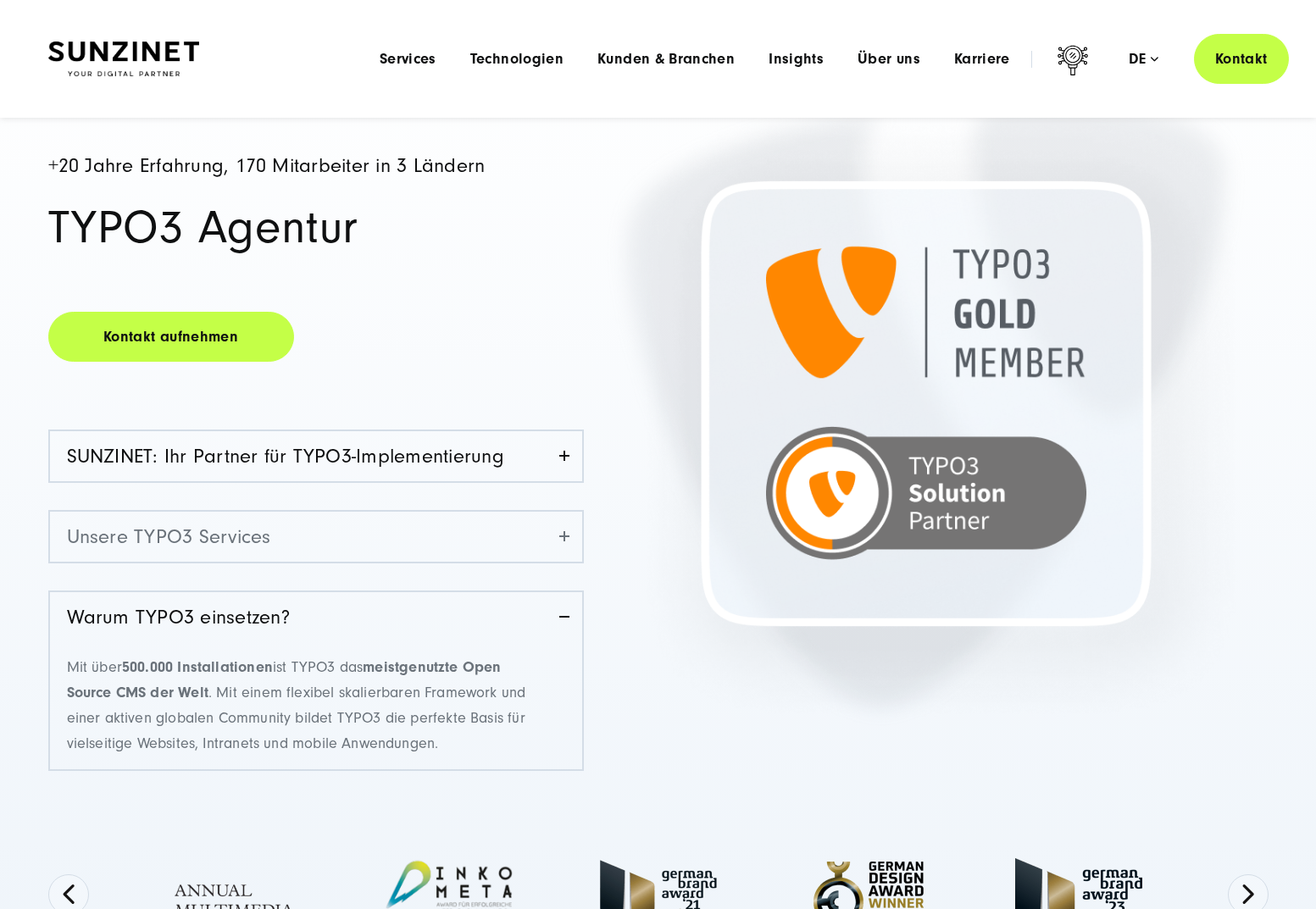
click at [233, 549] on link "Unsere TYPO3 Services" at bounding box center [317, 537] width 533 height 50
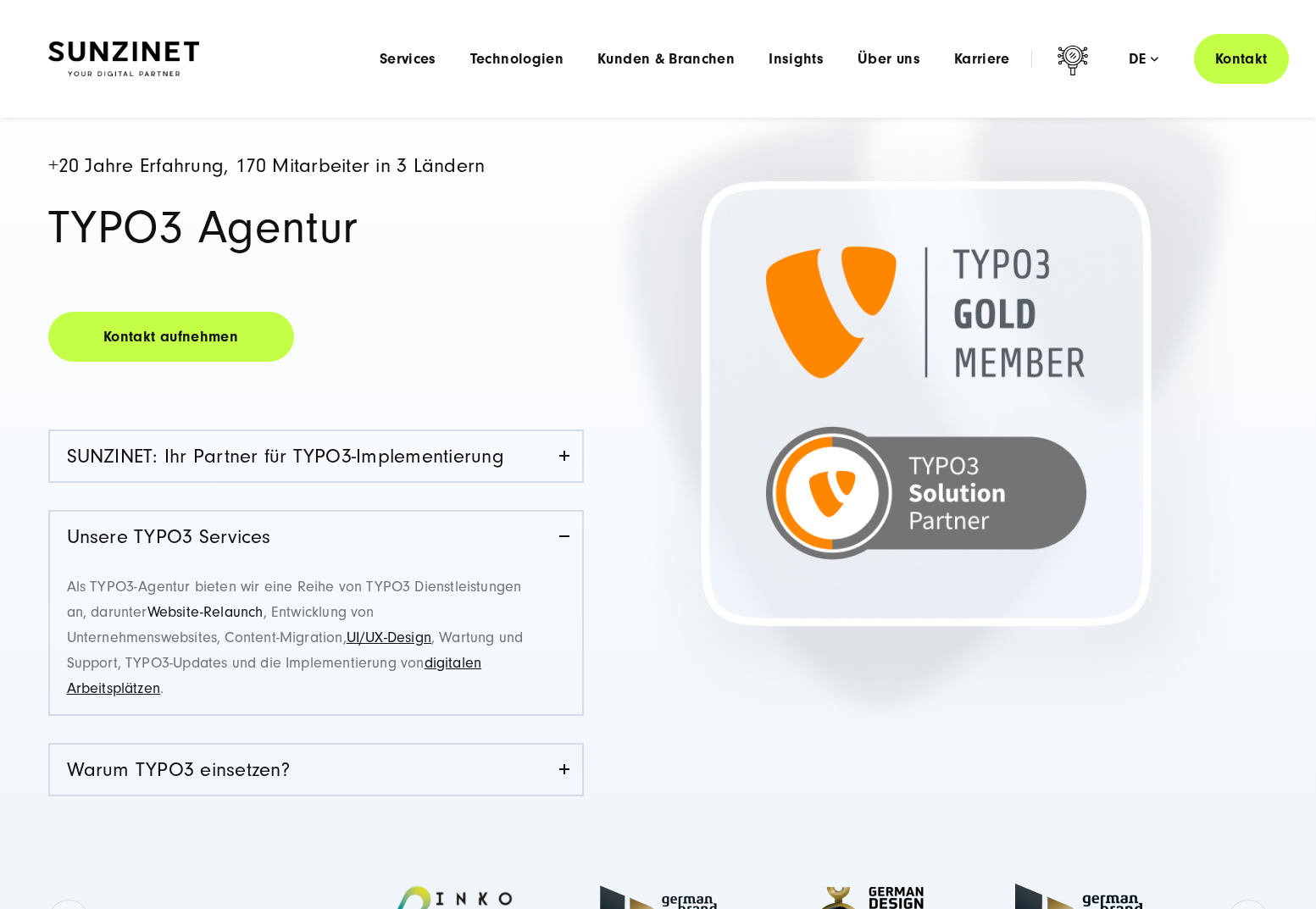
click at [225, 610] on link "Website-Relaunch" at bounding box center [206, 612] width 116 height 18
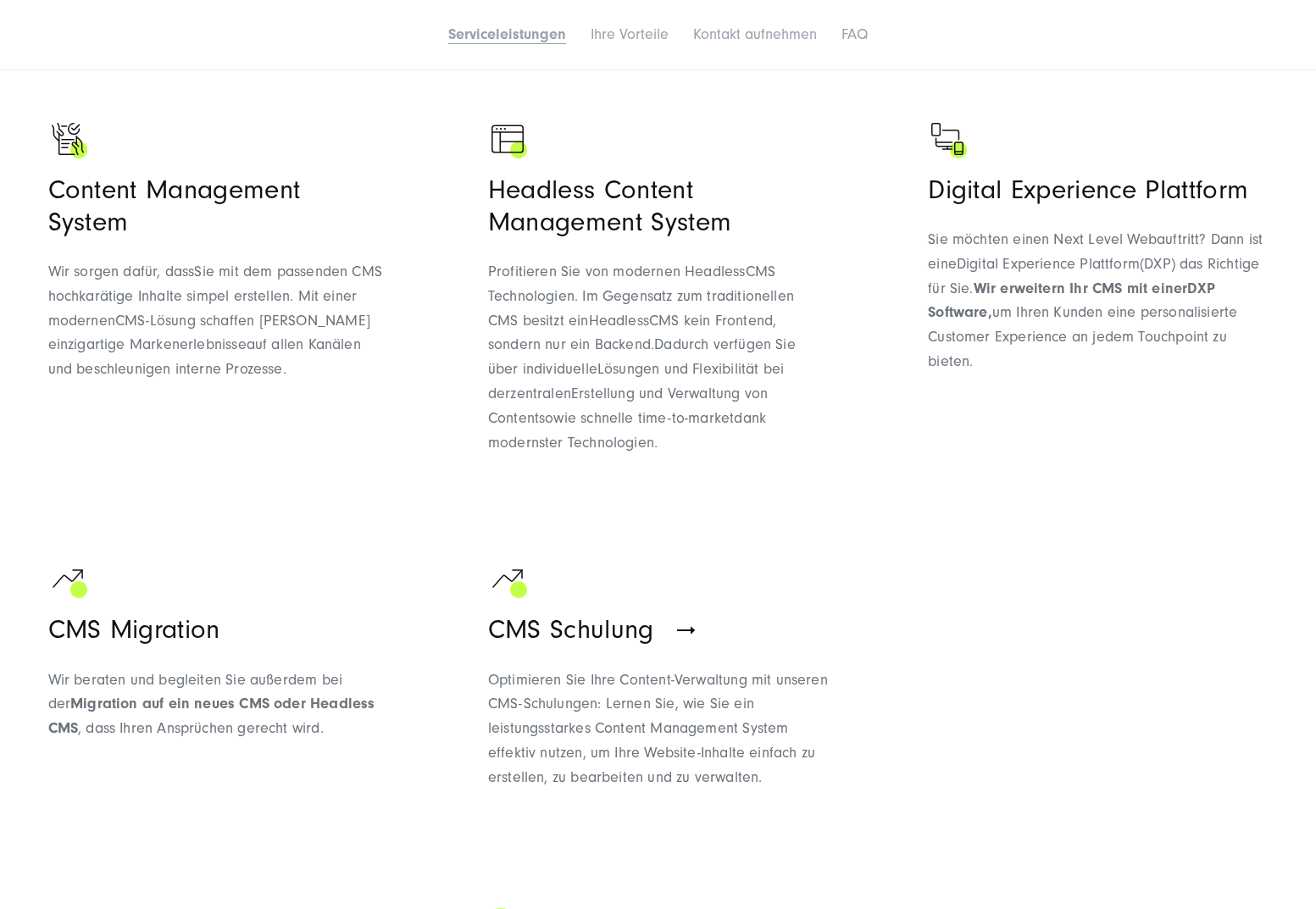
scroll to position [1215, 0]
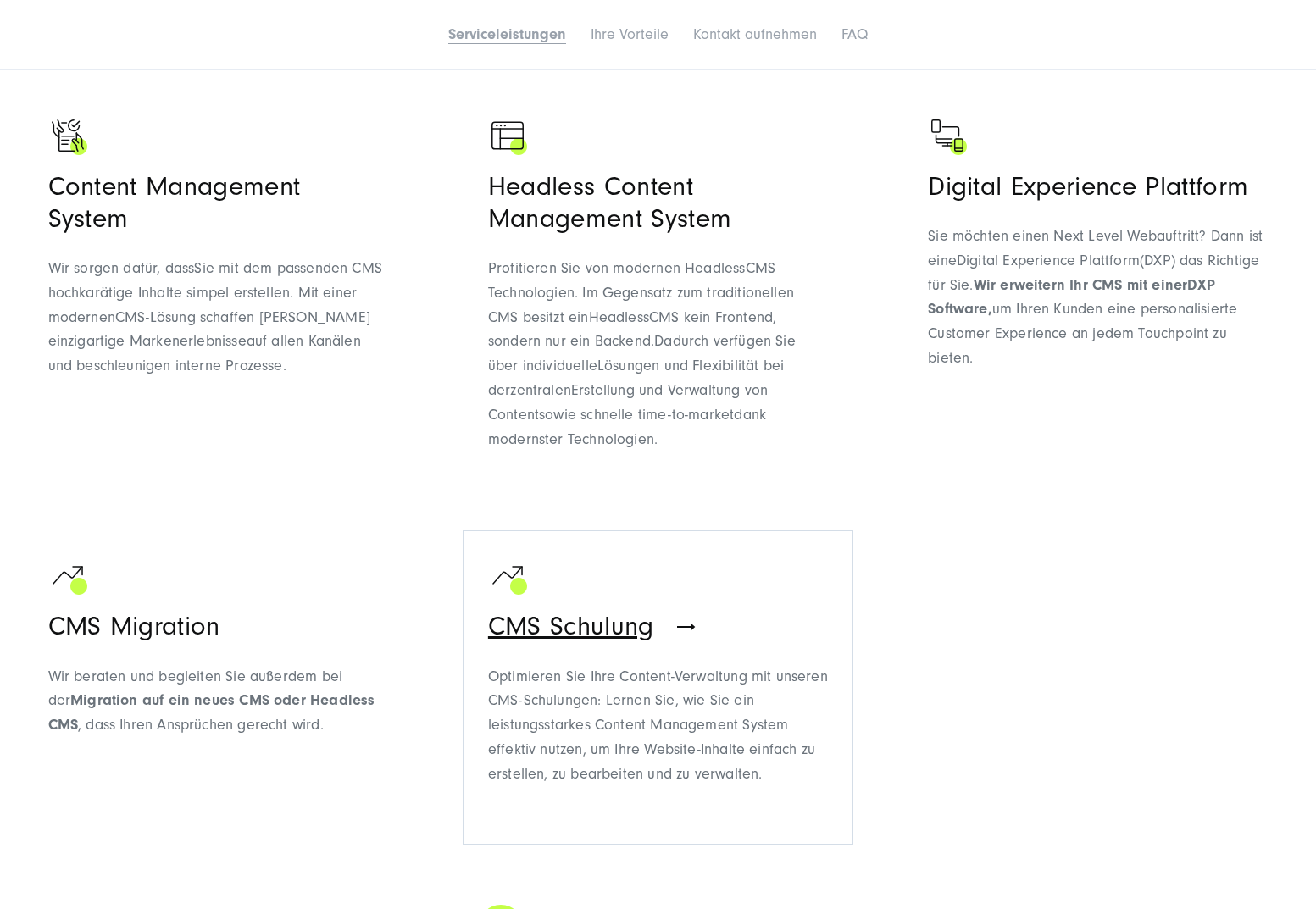
click at [549, 640] on span "CMS Schulung" at bounding box center [571, 626] width 166 height 31
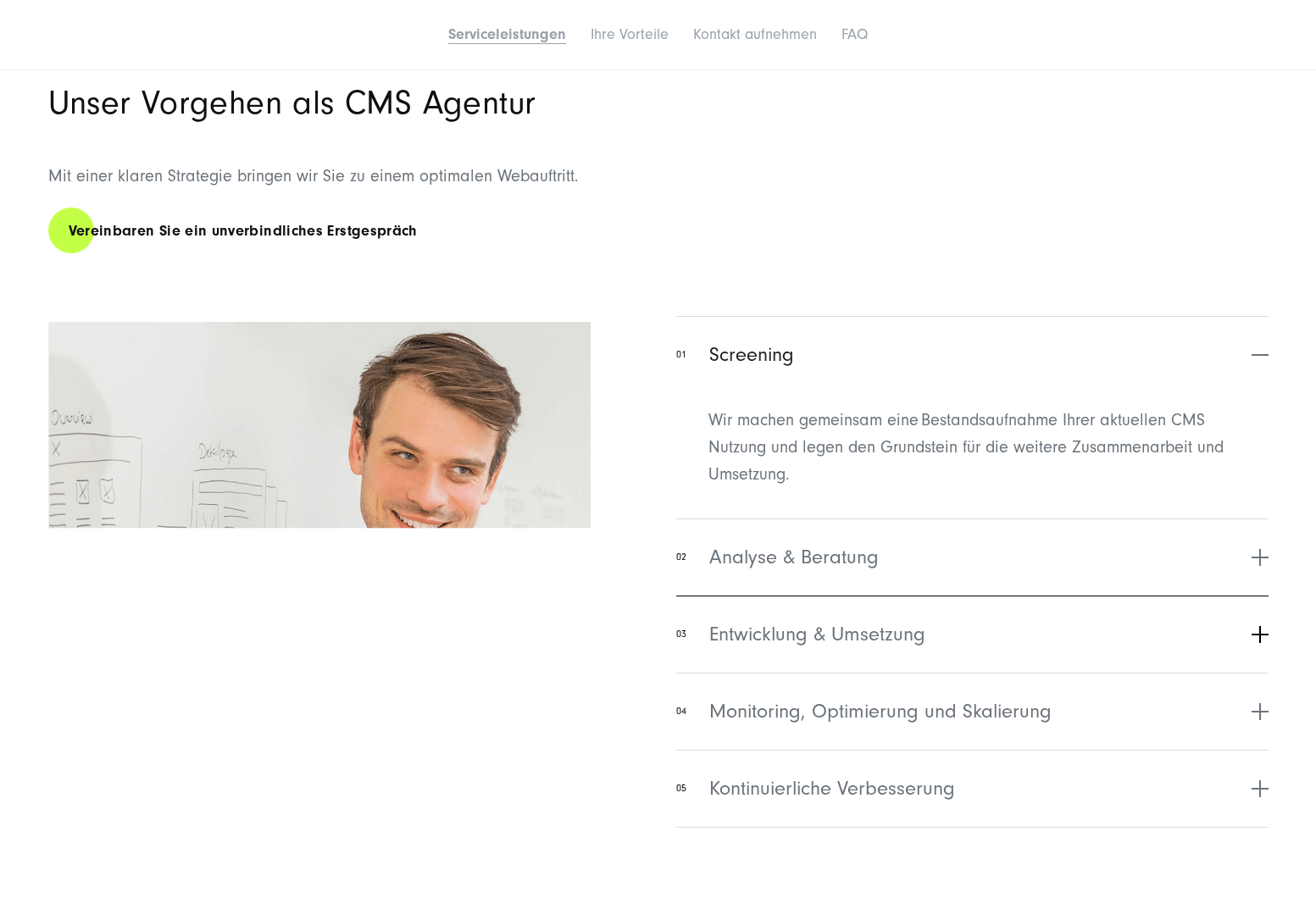
scroll to position [2670, 0]
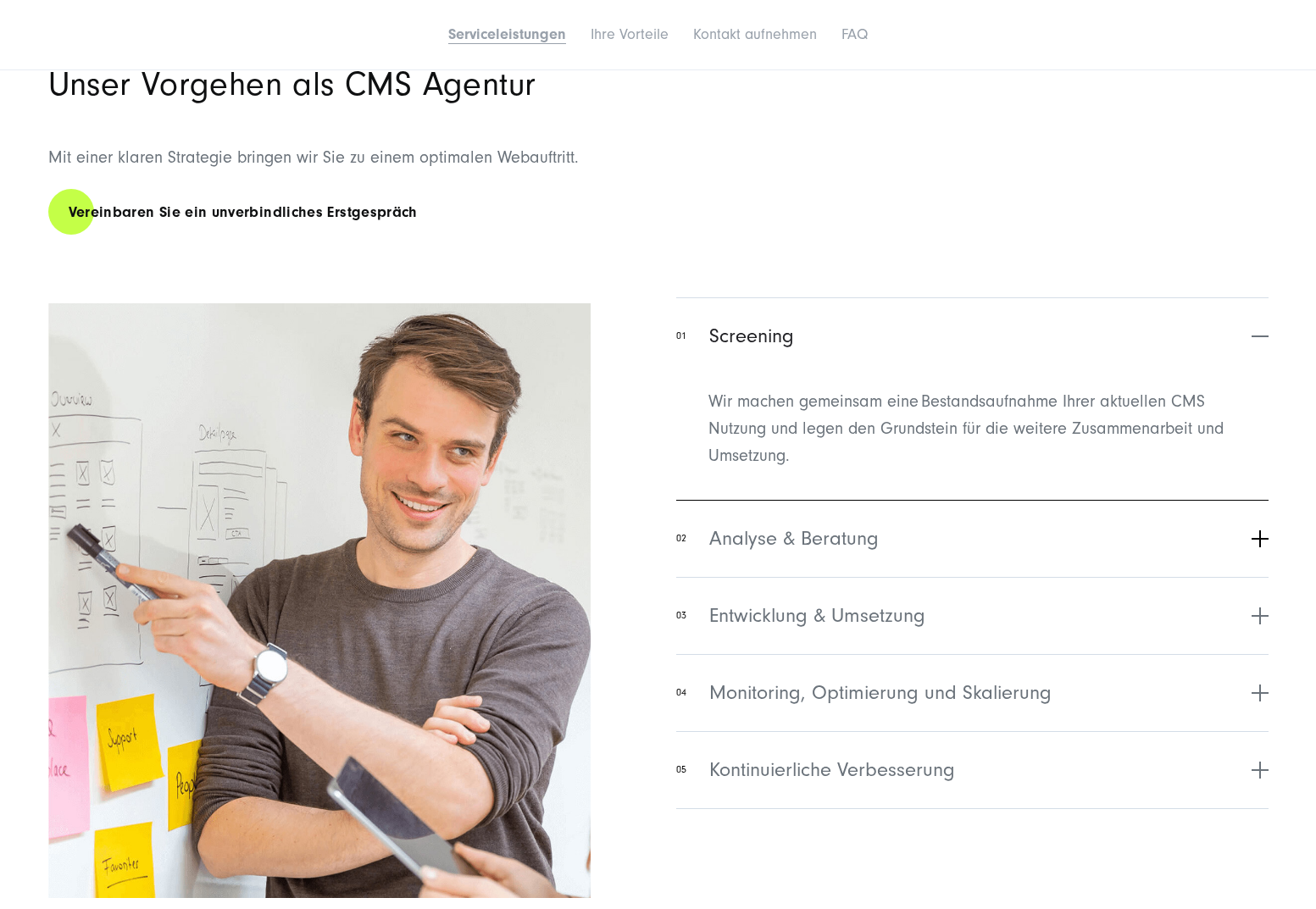
click at [890, 548] on button "02 Analyse & Beratung" at bounding box center [972, 538] width 592 height 78
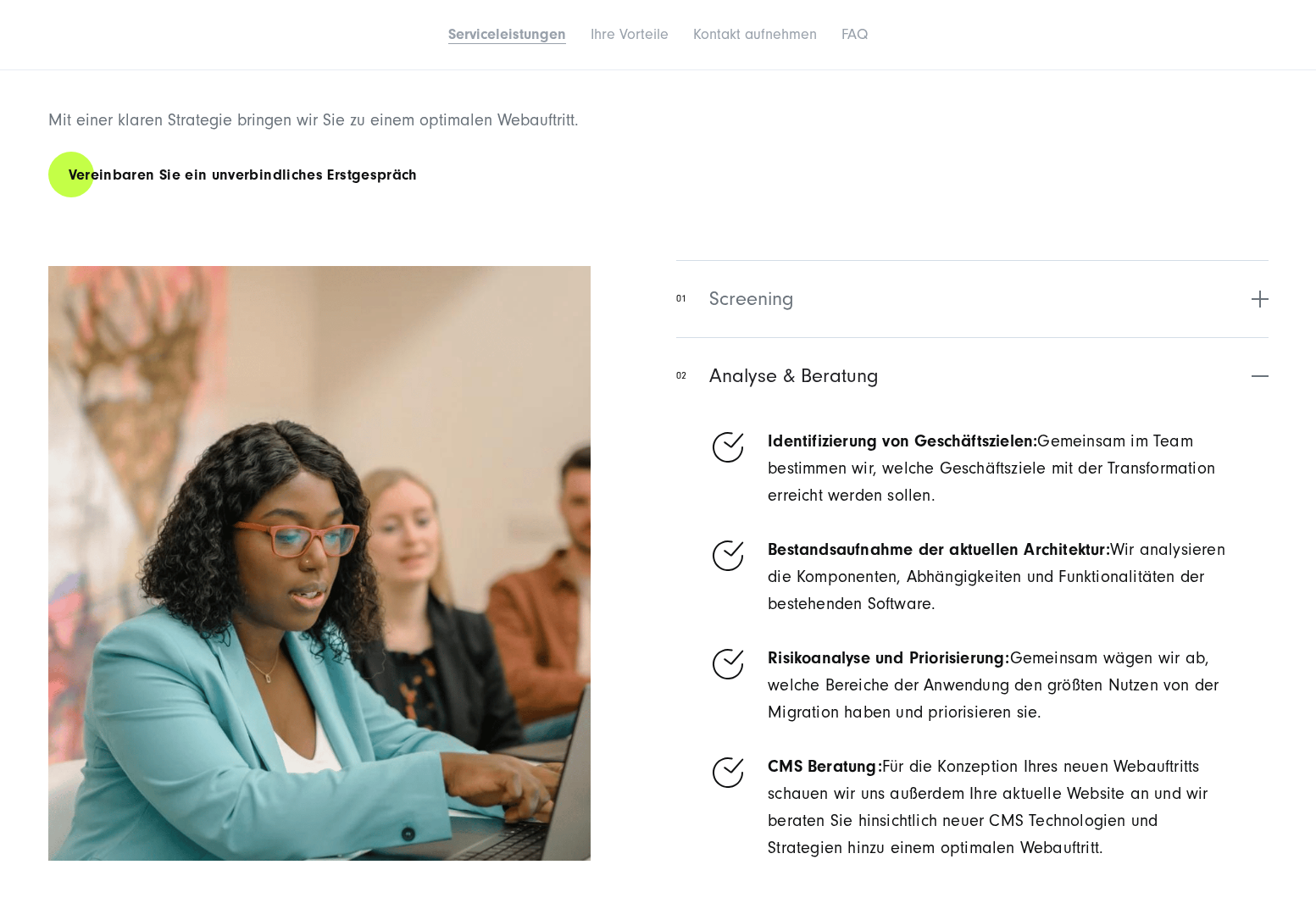
scroll to position [2709, 0]
